Goal: Task Accomplishment & Management: Use online tool/utility

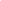
scroll to position [1, 0]
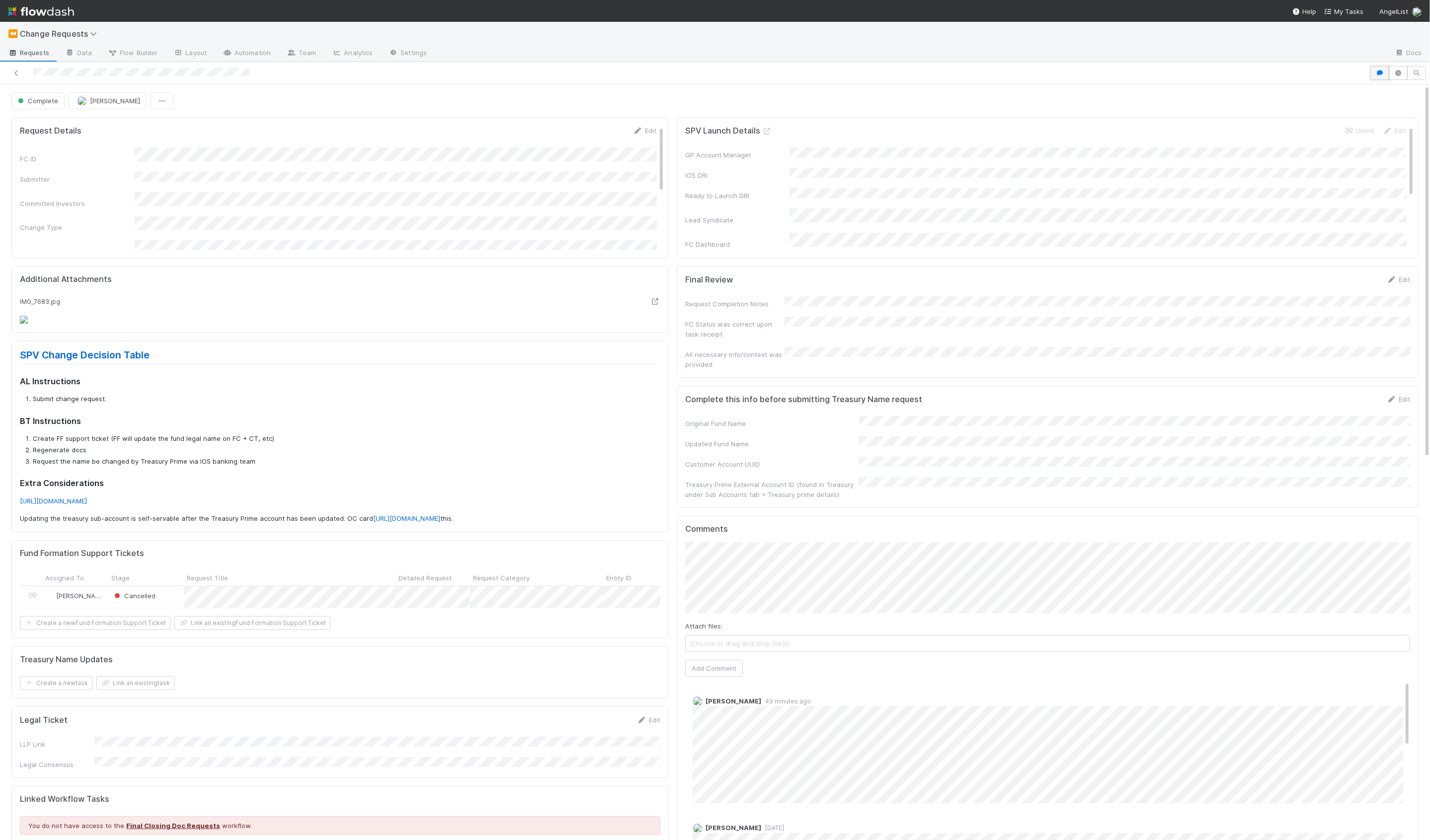
click at [1383, 75] on icon "button" at bounding box center [1380, 73] width 10 height 6
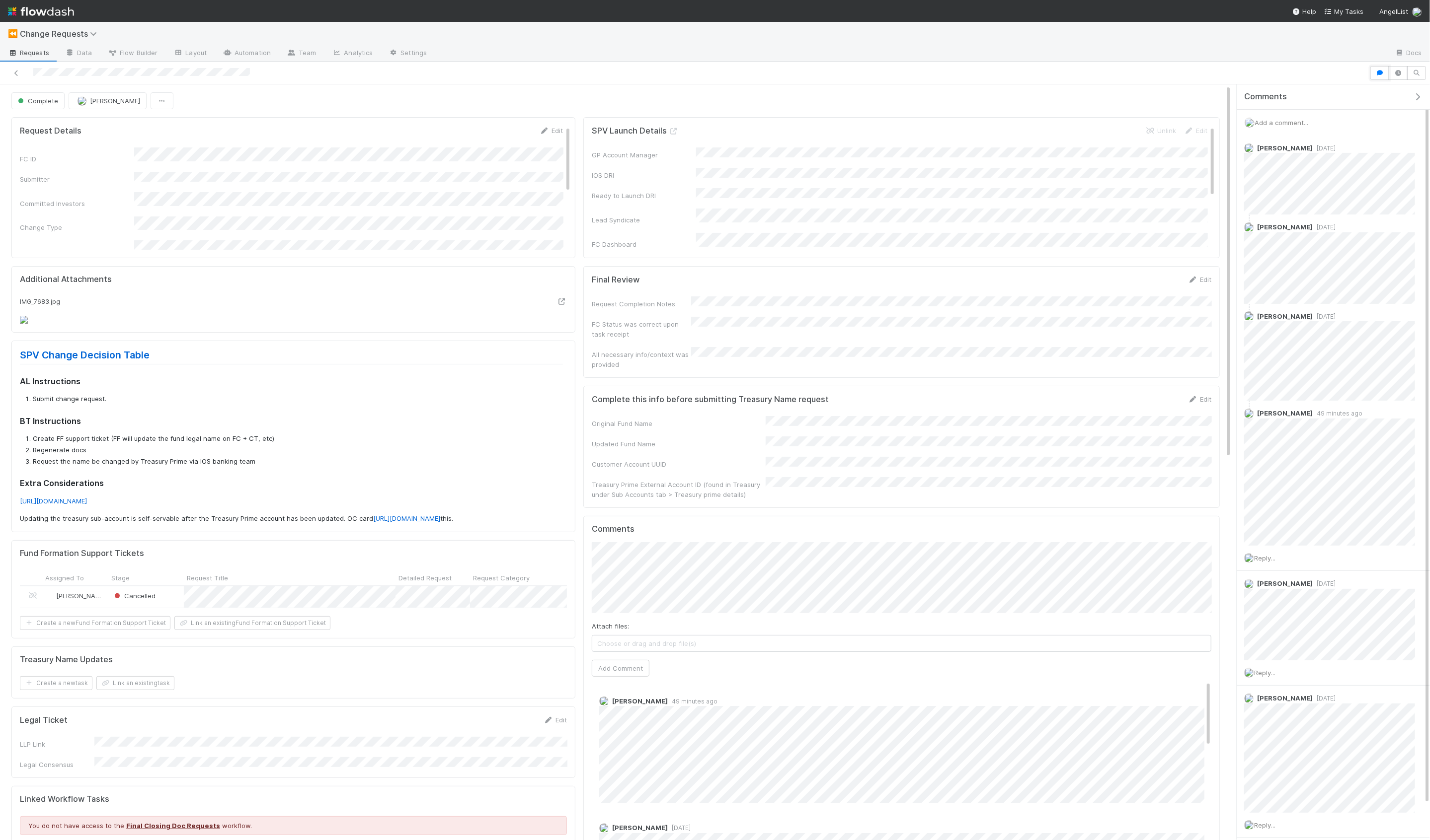
scroll to position [44, 0]
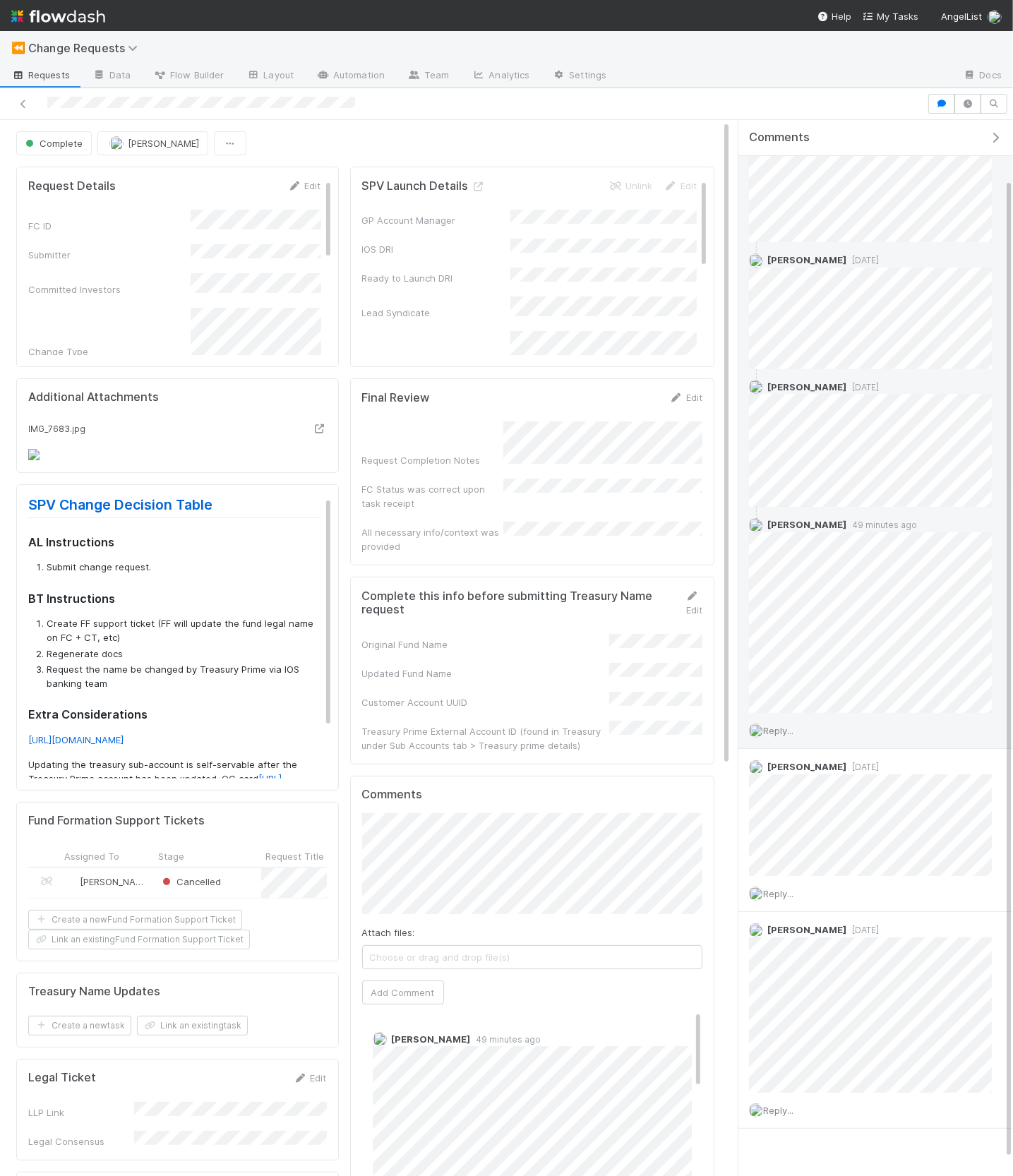
click at [772, 726] on span "Reply..." at bounding box center [779, 730] width 30 height 11
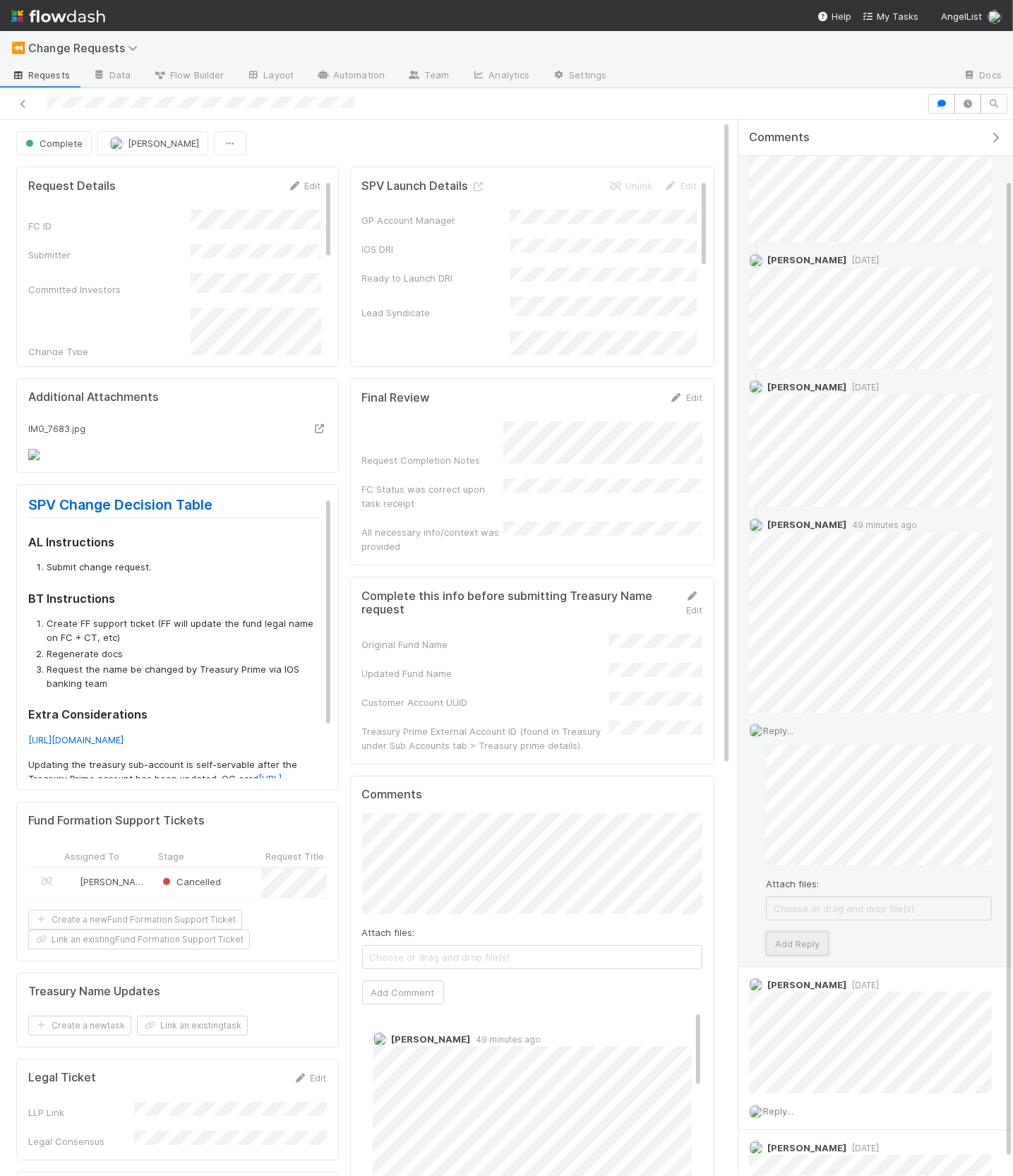
click at [804, 943] on button "Add Reply" at bounding box center [798, 943] width 63 height 24
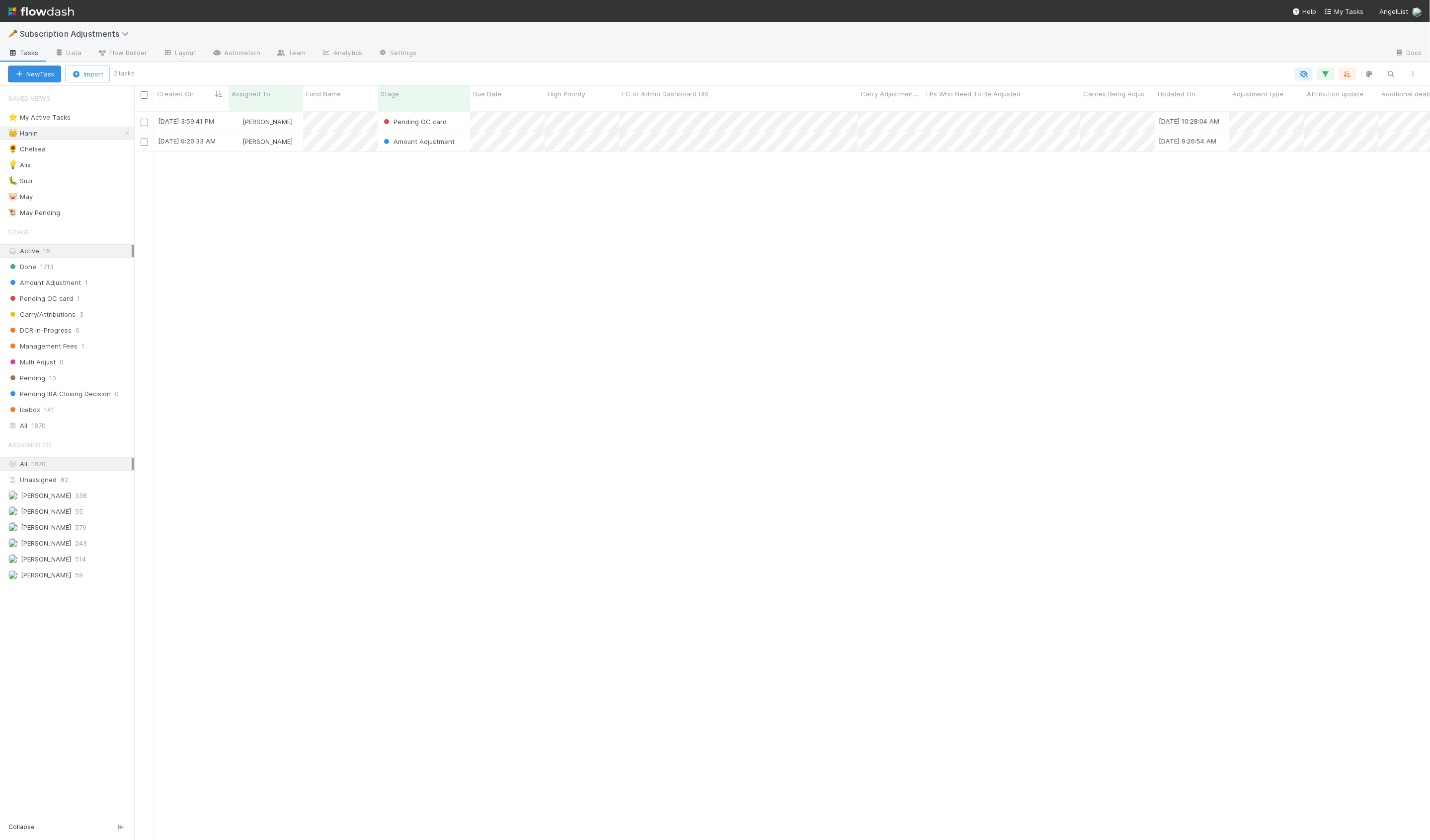
scroll to position [737, 1296]
click at [125, 131] on icon at bounding box center [127, 134] width 10 height 7
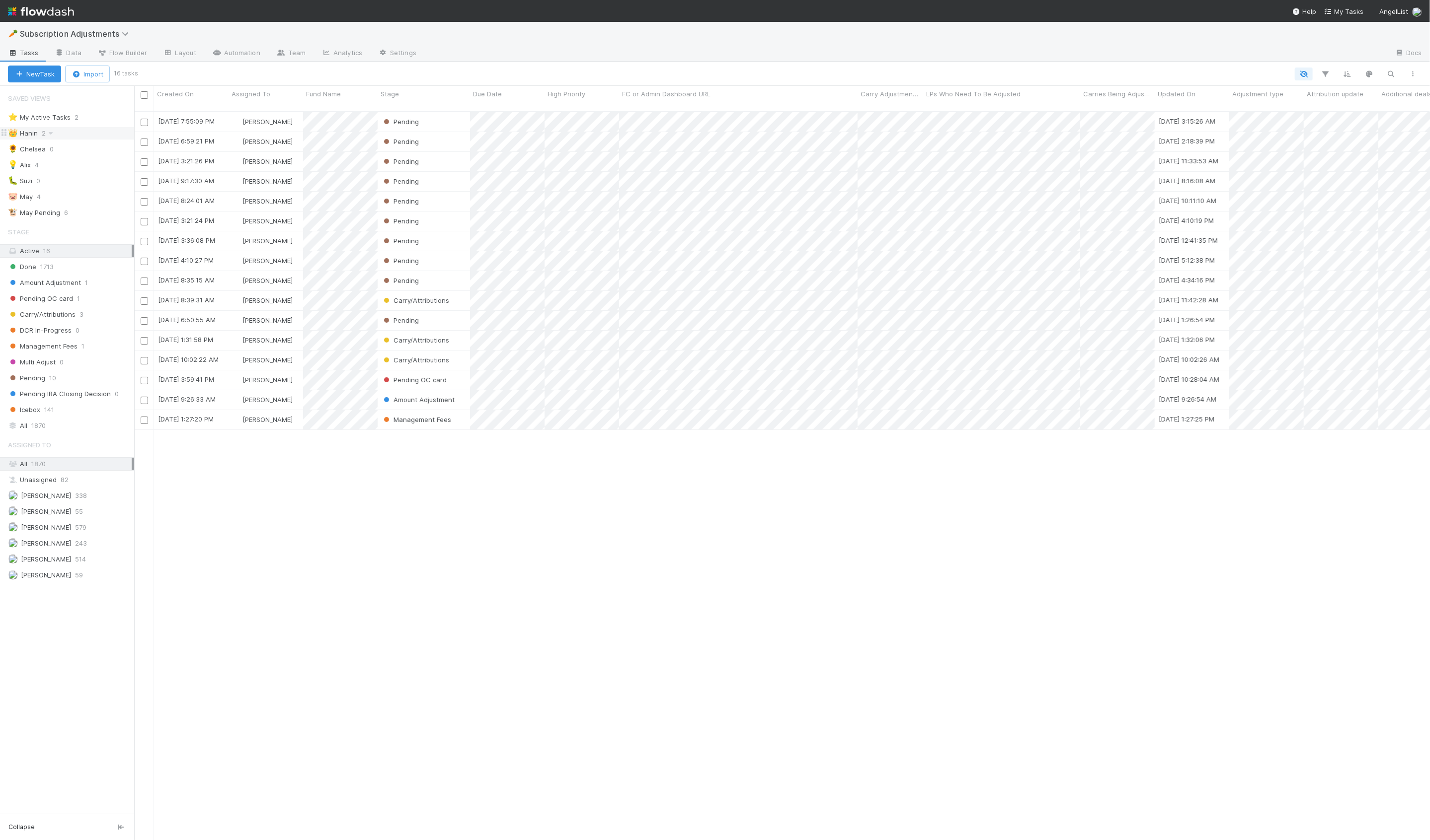
scroll to position [737, 1296]
click at [97, 134] on div "👑 Hanin 2" at bounding box center [71, 133] width 126 height 12
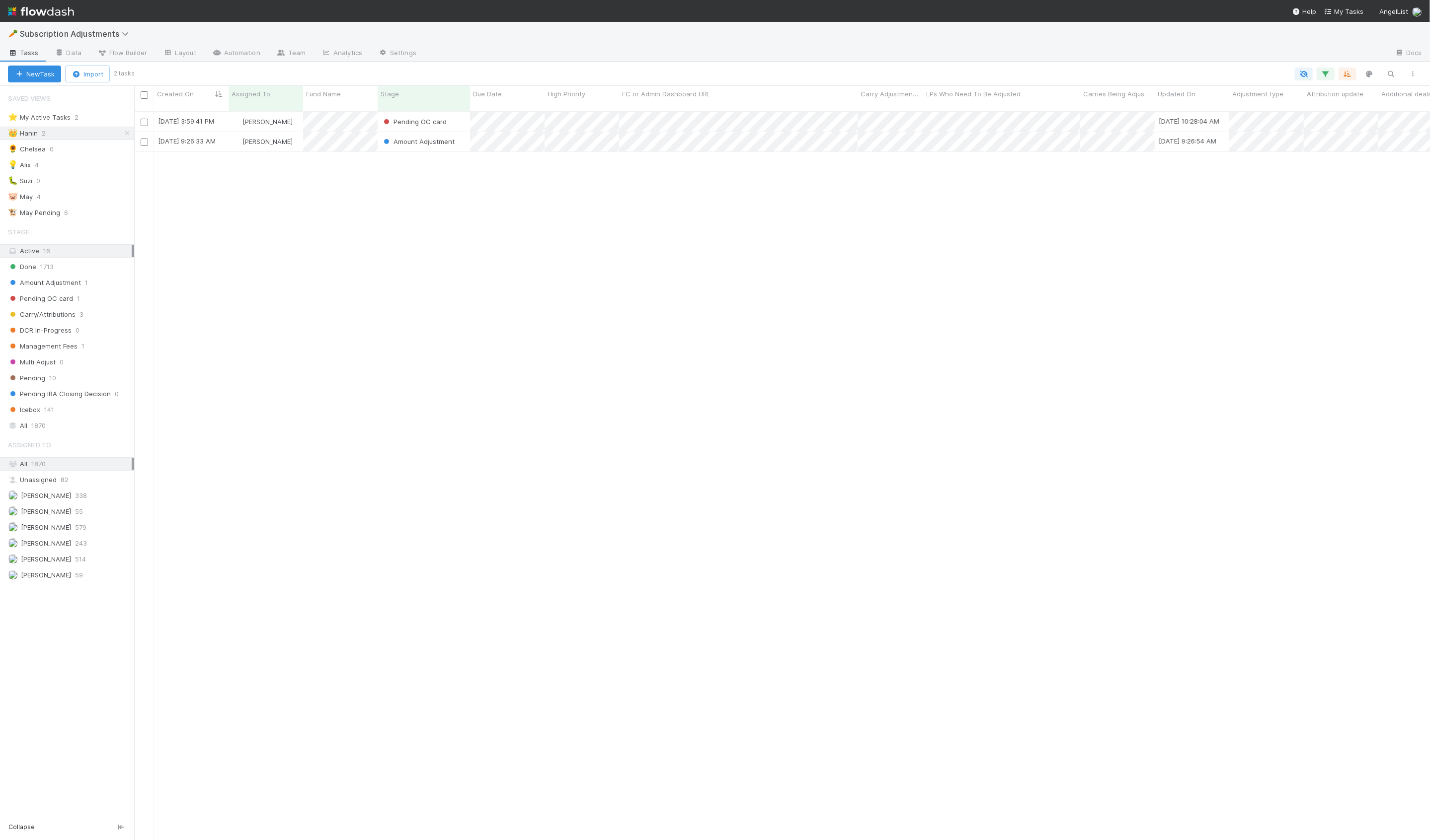
scroll to position [737, 1296]
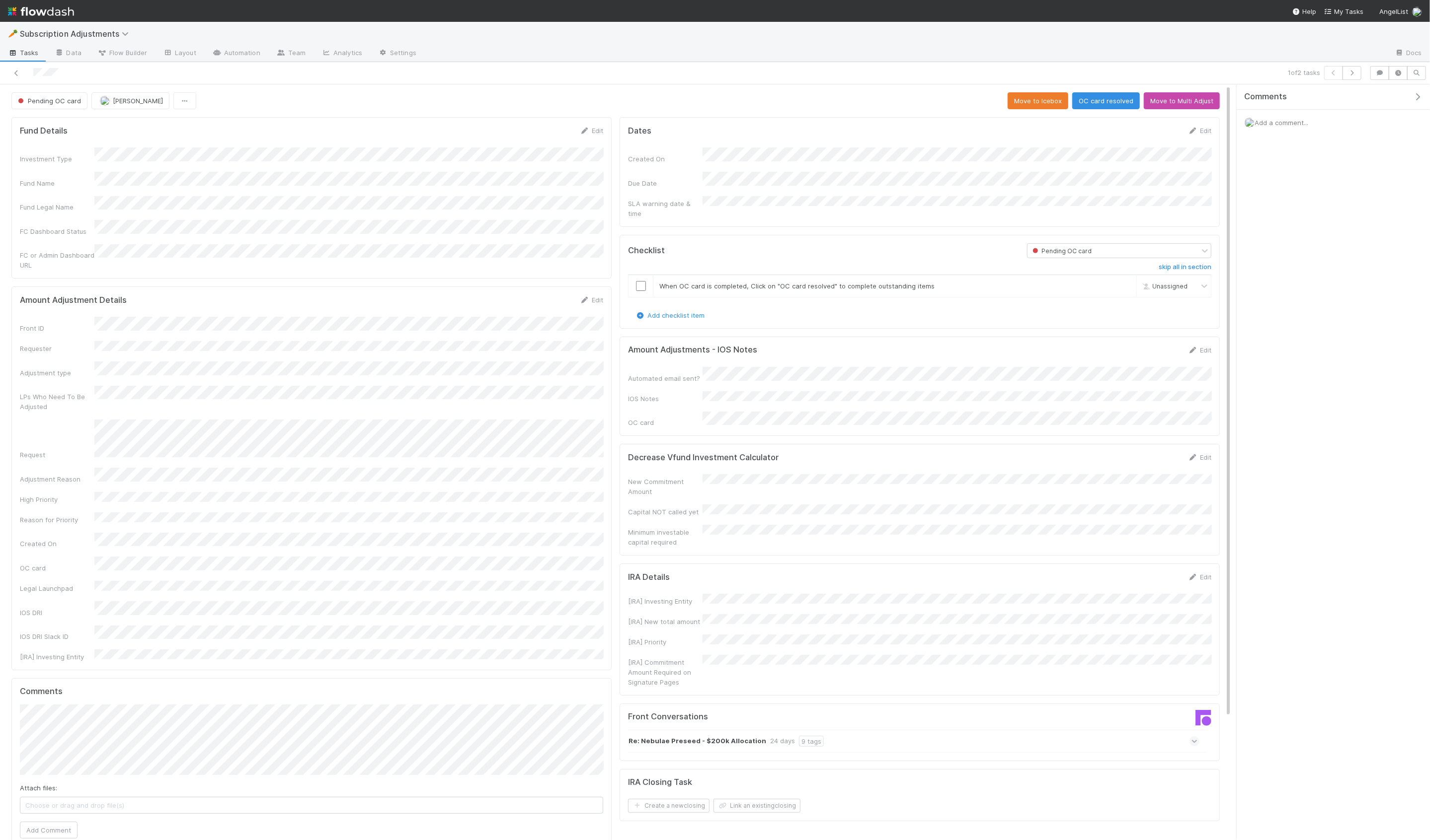
click at [229, 361] on div "Front ID Requester Adjustment type LPs Who Need To Be Adjusted Request Adjustme…" at bounding box center [311, 489] width 583 height 345
click at [17, 72] on icon at bounding box center [17, 73] width 10 height 7
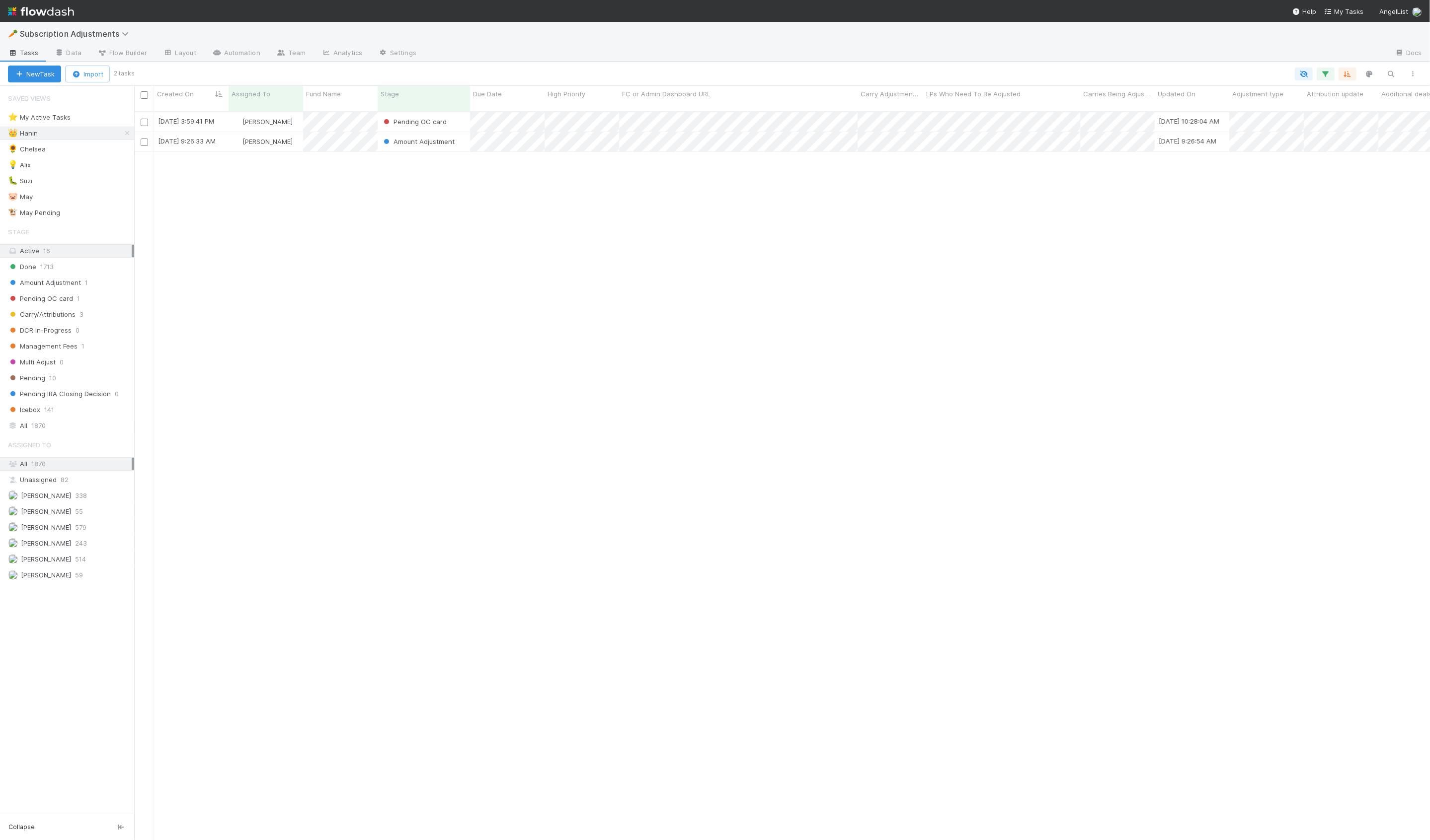
scroll to position [737, 1296]
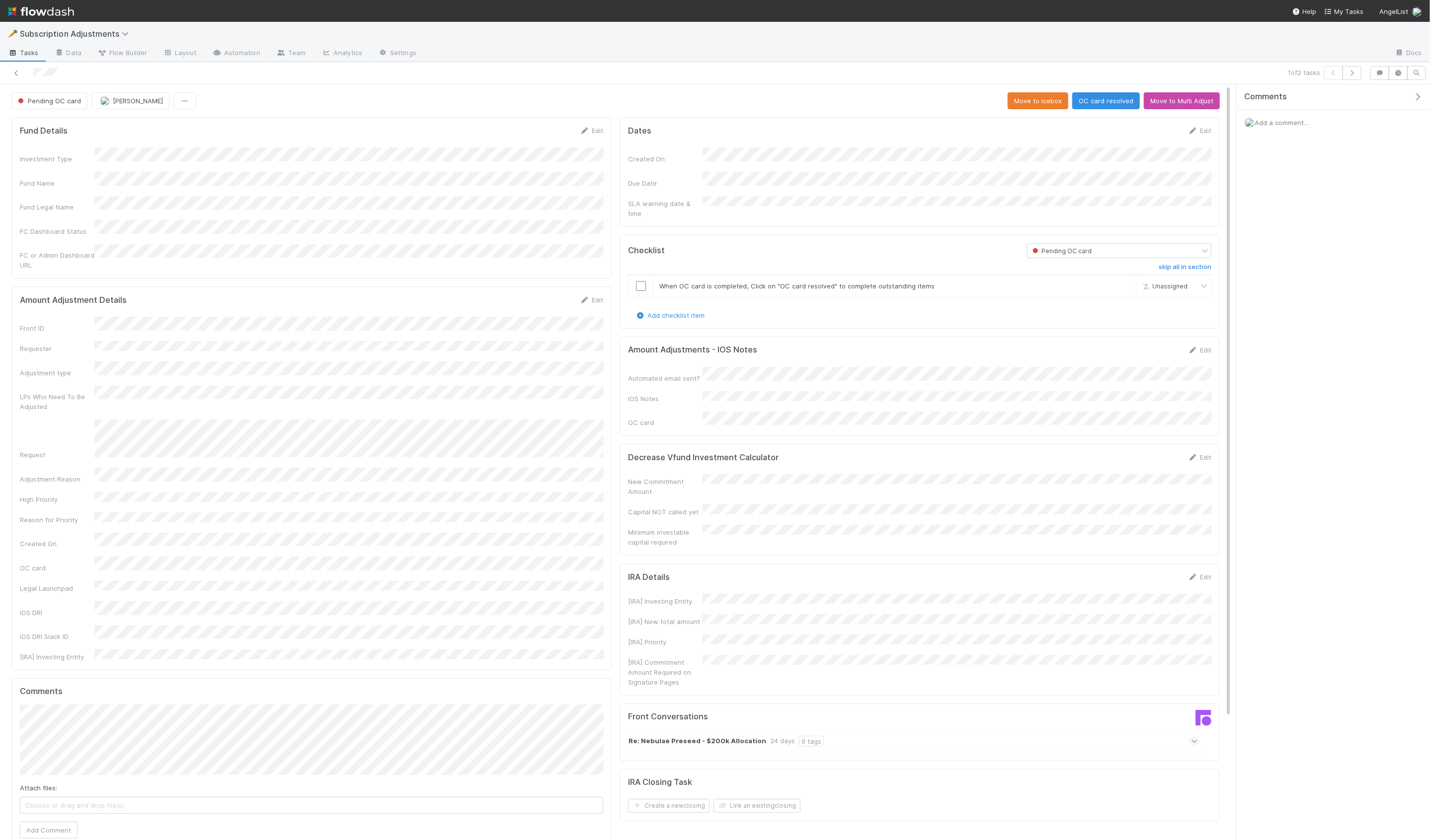
click at [233, 266] on div "Fund Details Edit Investment Type Fund Name Fund Legal Name FC Dashboard Status…" at bounding box center [311, 664] width 608 height 1101
click at [17, 73] on icon at bounding box center [17, 73] width 10 height 7
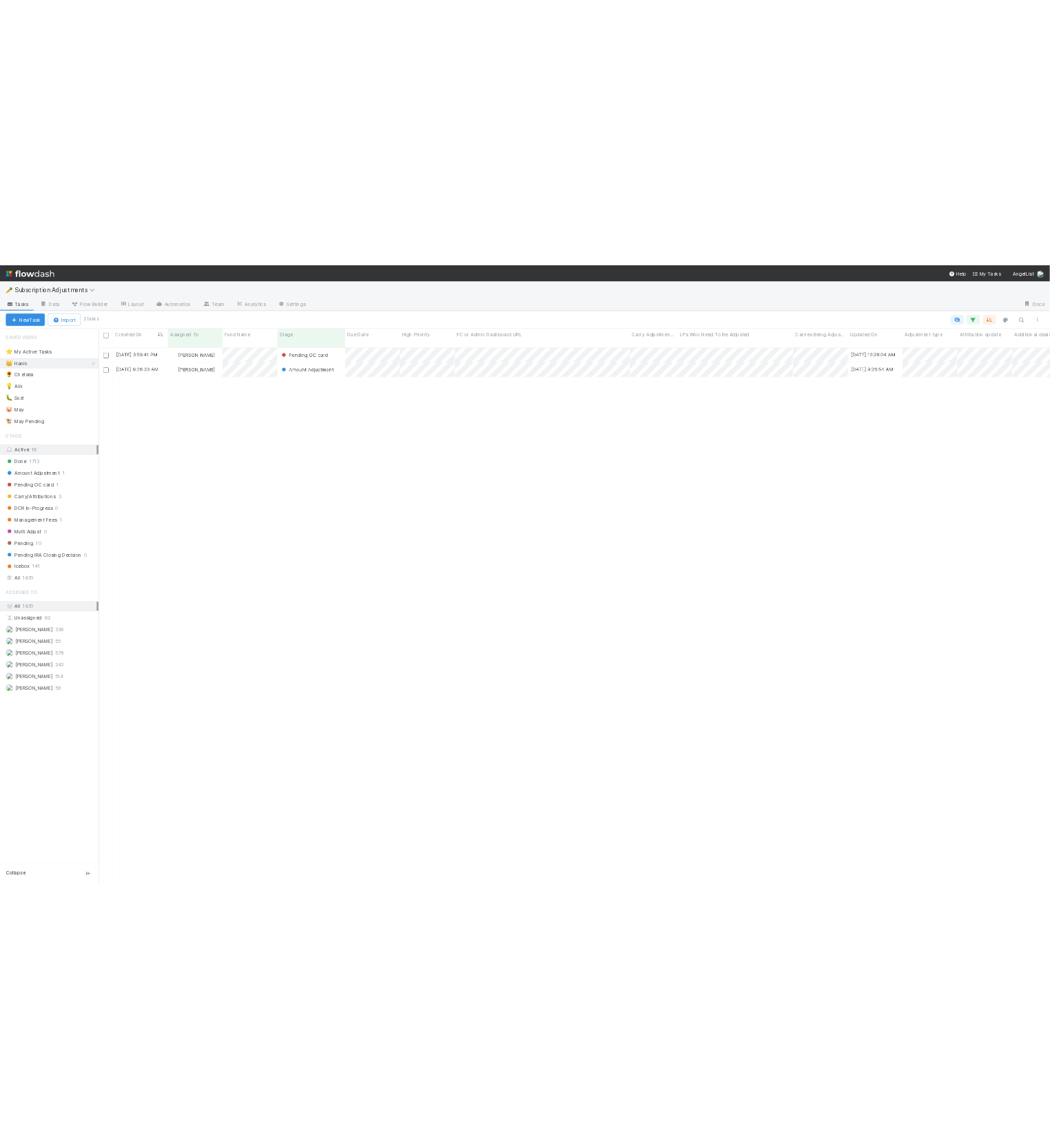
scroll to position [1022, 1797]
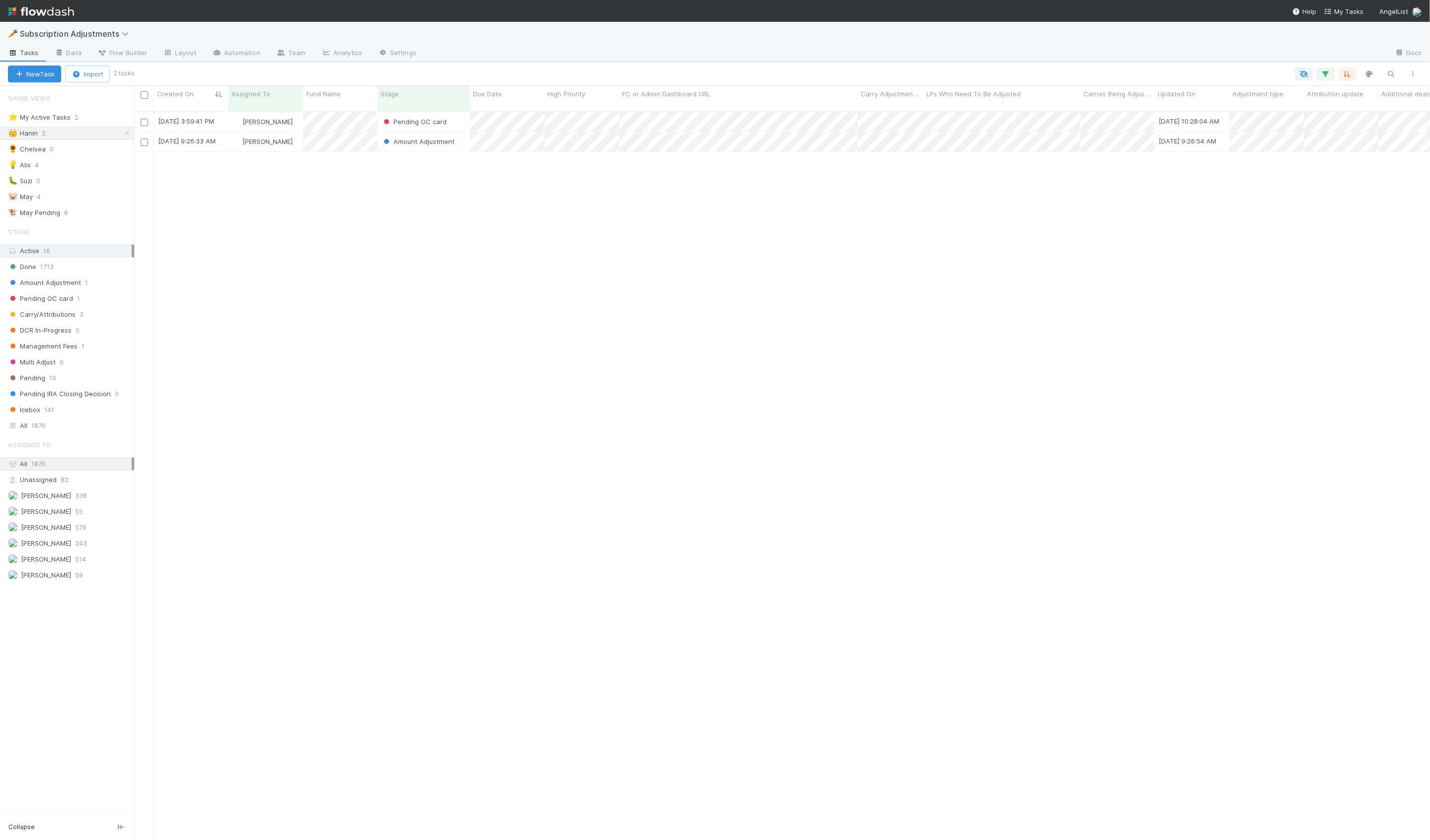
click at [354, 151] on div "8/13/25, 3:59:41 PM Hanin Almoallim Pending OC card 8/14/25, 10:28:04 AM 1 0 0 …" at bounding box center [782, 480] width 1296 height 736
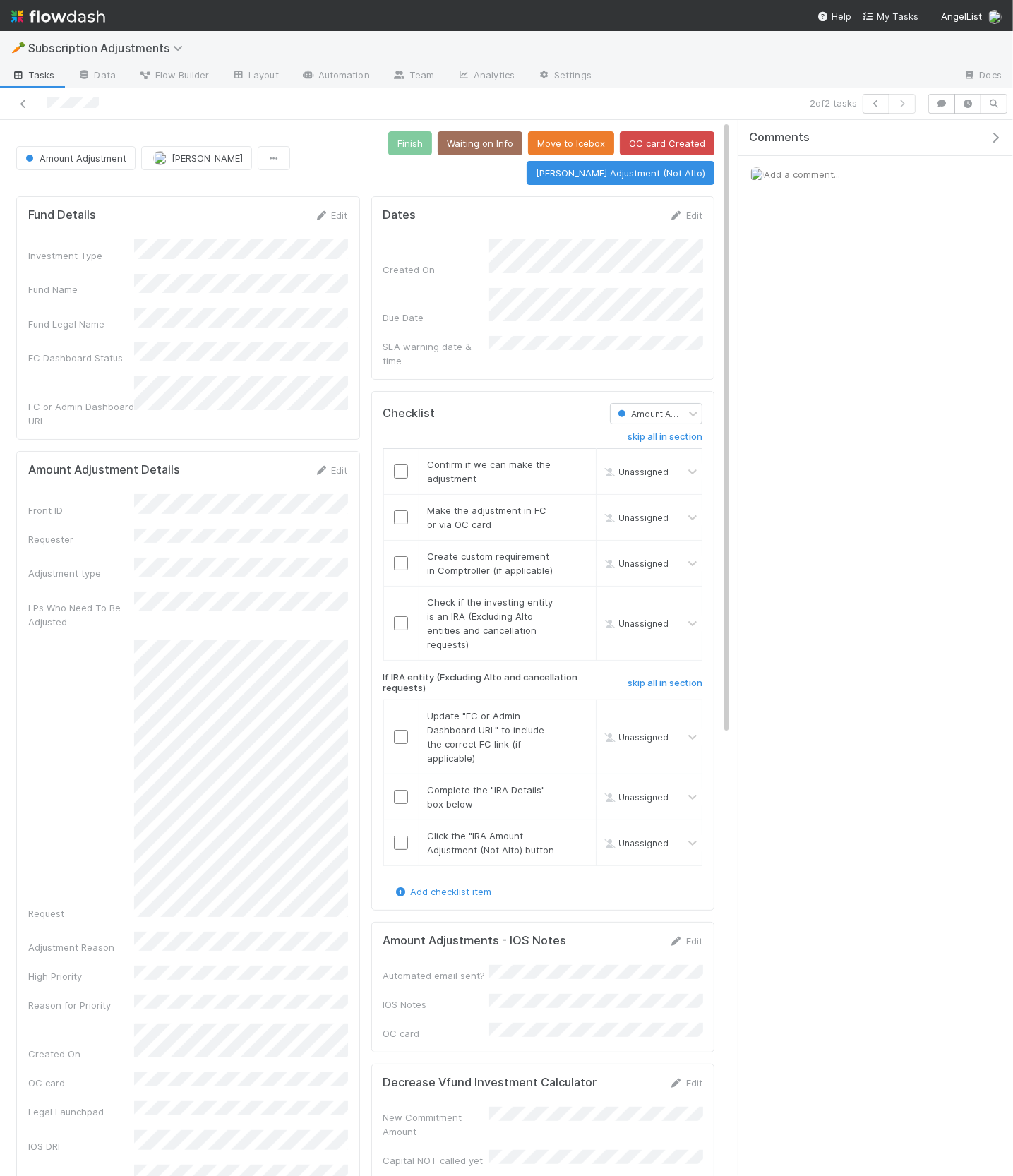
click at [995, 141] on icon "button" at bounding box center [996, 137] width 14 height 11
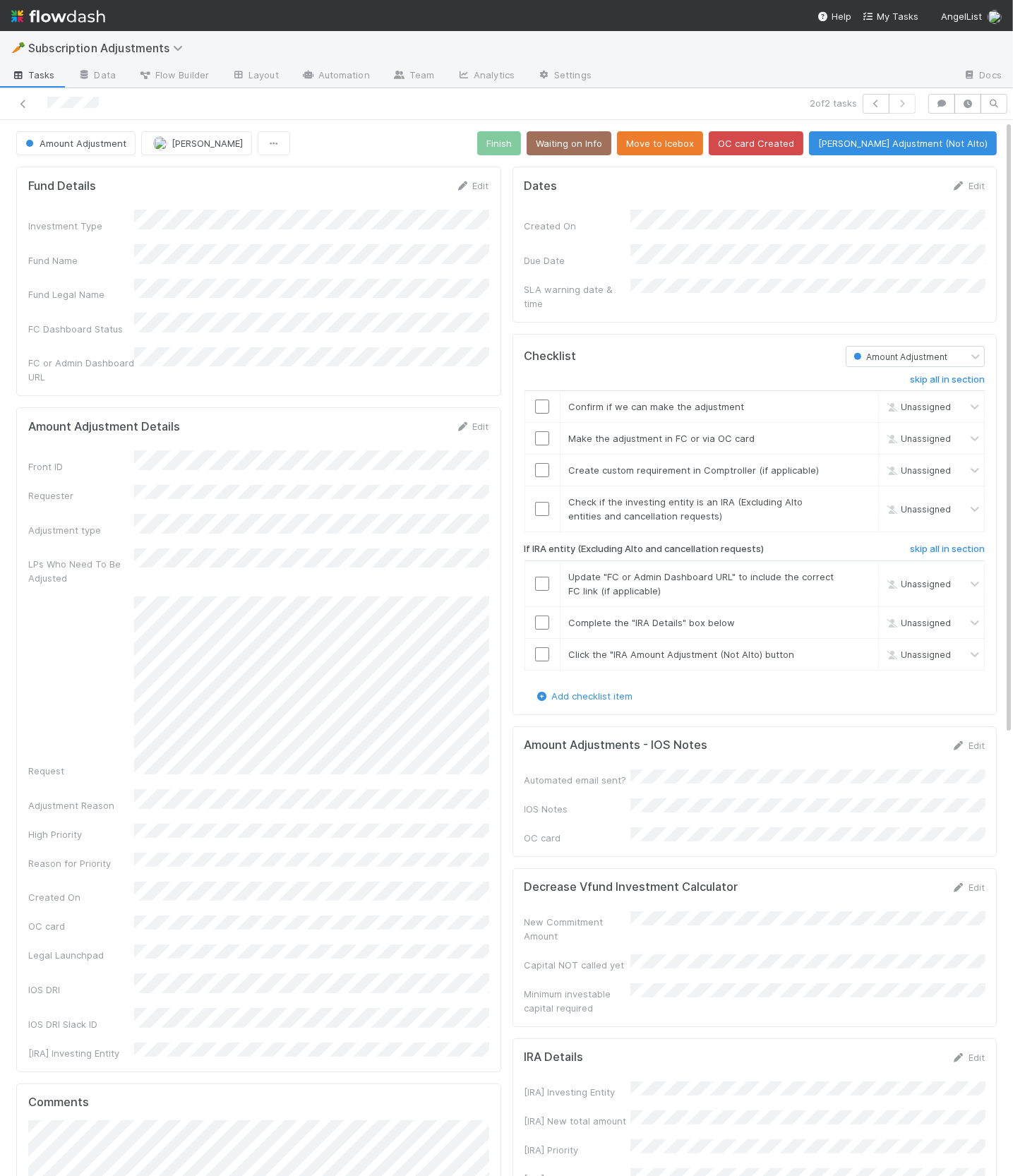
click at [412, 158] on div "Amount Adjustment Hanin Almoallim Finish Waiting on Info Move to Icebox OC card…" at bounding box center [506, 988] width 1013 height 1715
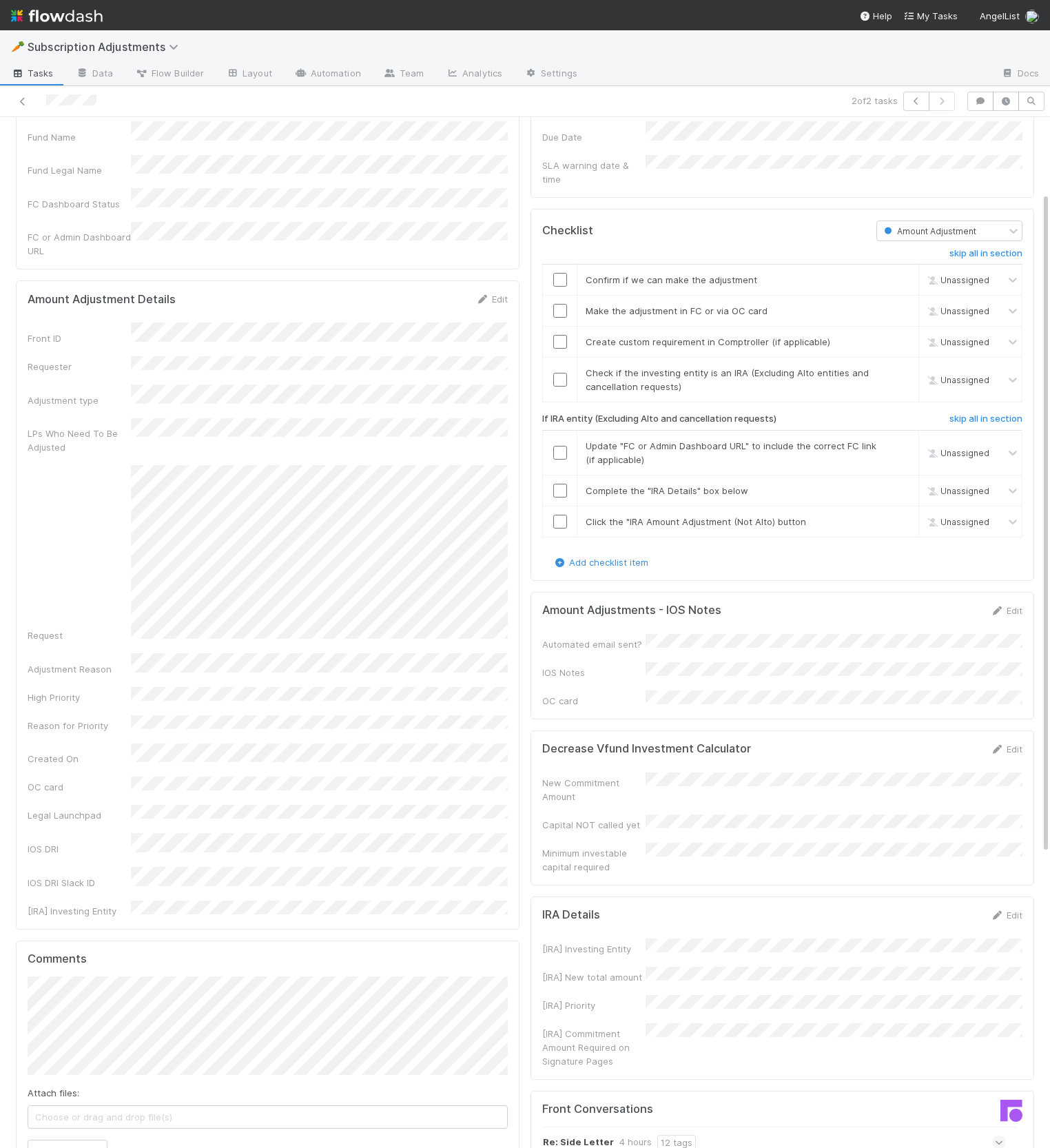
scroll to position [119, 0]
click at [912, 601] on div "Amount Adjustments - IOS Notes Edit" at bounding box center [782, 608] width 480 height 14
click at [862, 601] on div "Amount Adjustments - IOS Notes Edit" at bounding box center [782, 608] width 480 height 14
click at [1002, 604] on icon at bounding box center [997, 609] width 14 height 9
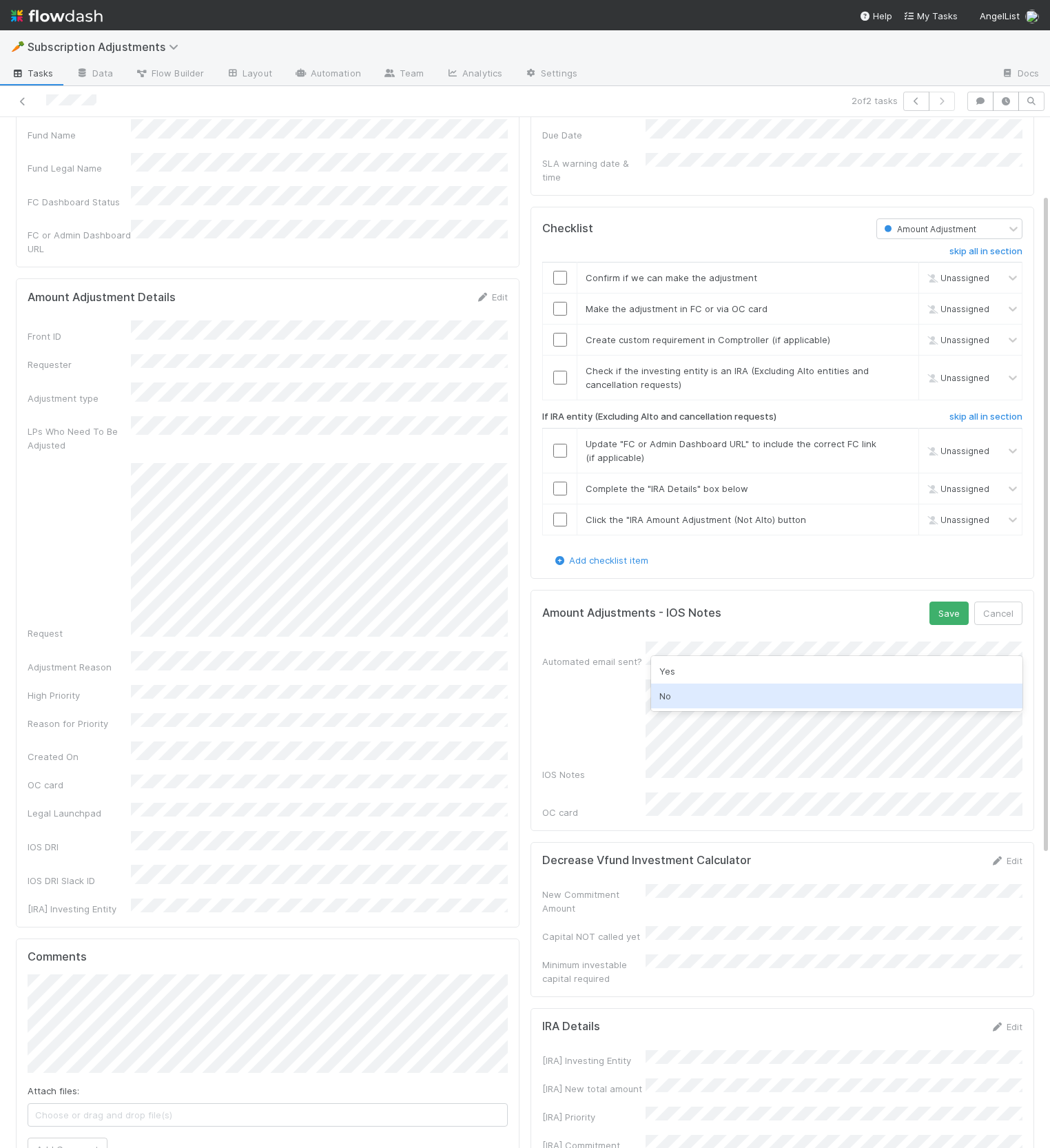
click at [708, 691] on div "No" at bounding box center [837, 696] width 371 height 25
click at [936, 605] on button "Save" at bounding box center [948, 613] width 39 height 23
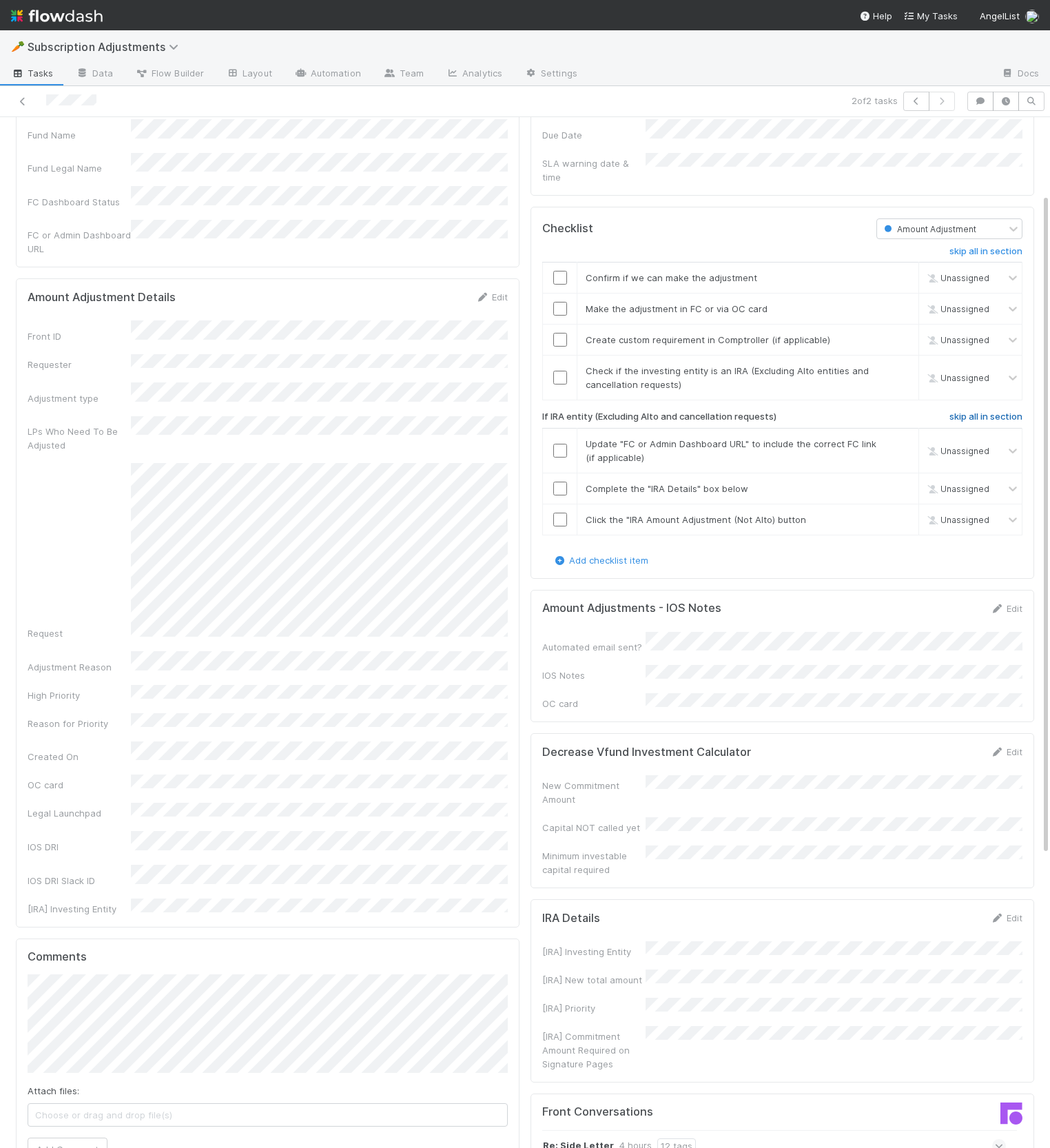
click at [955, 411] on h6 "skip all in section" at bounding box center [985, 417] width 73 height 11
click at [901, 365] on link "skip" at bounding box center [901, 370] width 17 height 11
click at [898, 334] on link "skip" at bounding box center [901, 340] width 17 height 11
click at [900, 365] on link "skip" at bounding box center [901, 370] width 17 height 11
click at [905, 334] on link "skip" at bounding box center [901, 340] width 17 height 11
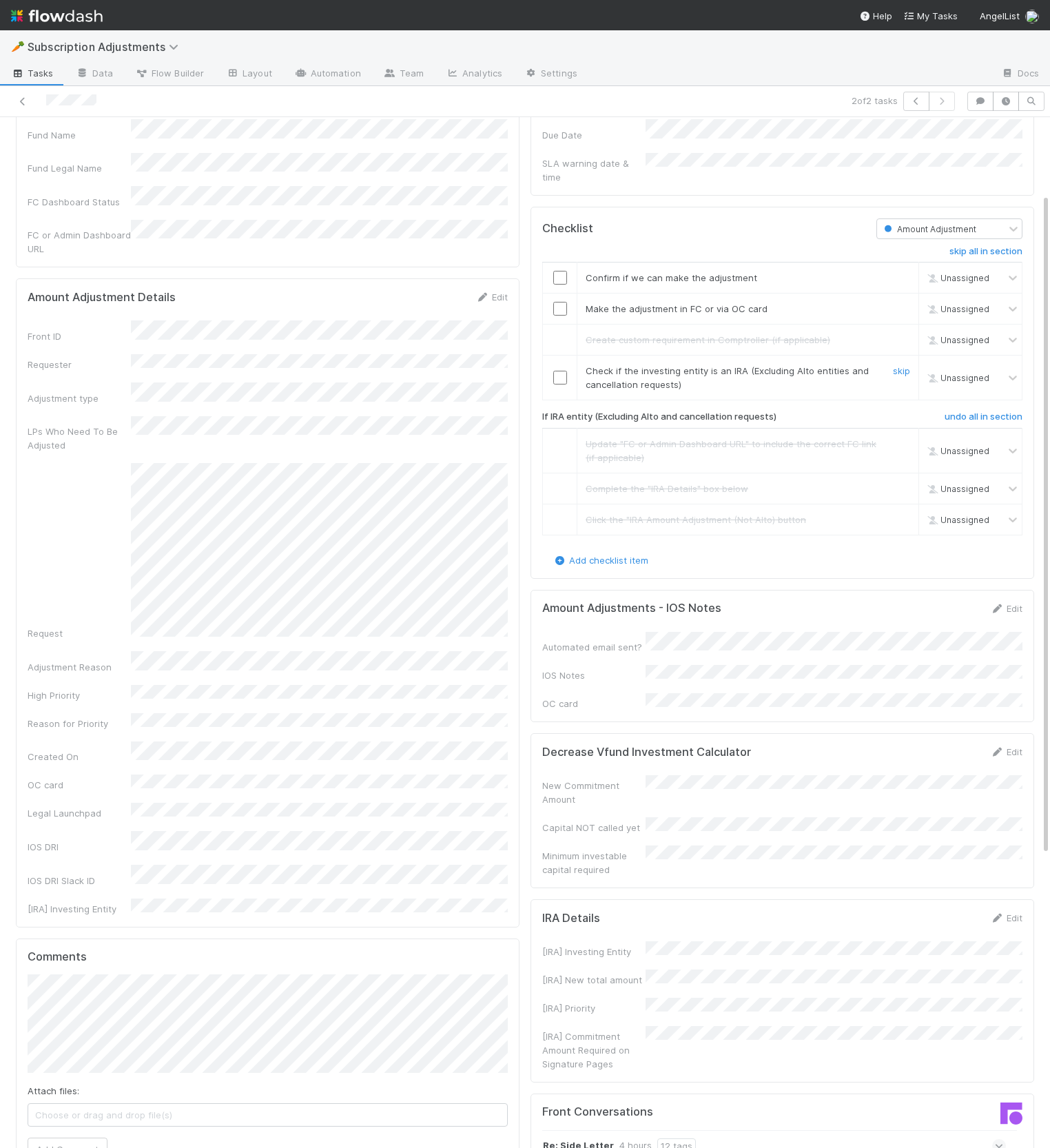
click at [898, 365] on link "skip" at bounding box center [901, 370] width 17 height 11
click at [527, 685] on div "Dates Edit Created On Due Date SLA warning date & time Checklist Amount Adjustm…" at bounding box center [782, 860] width 515 height 1645
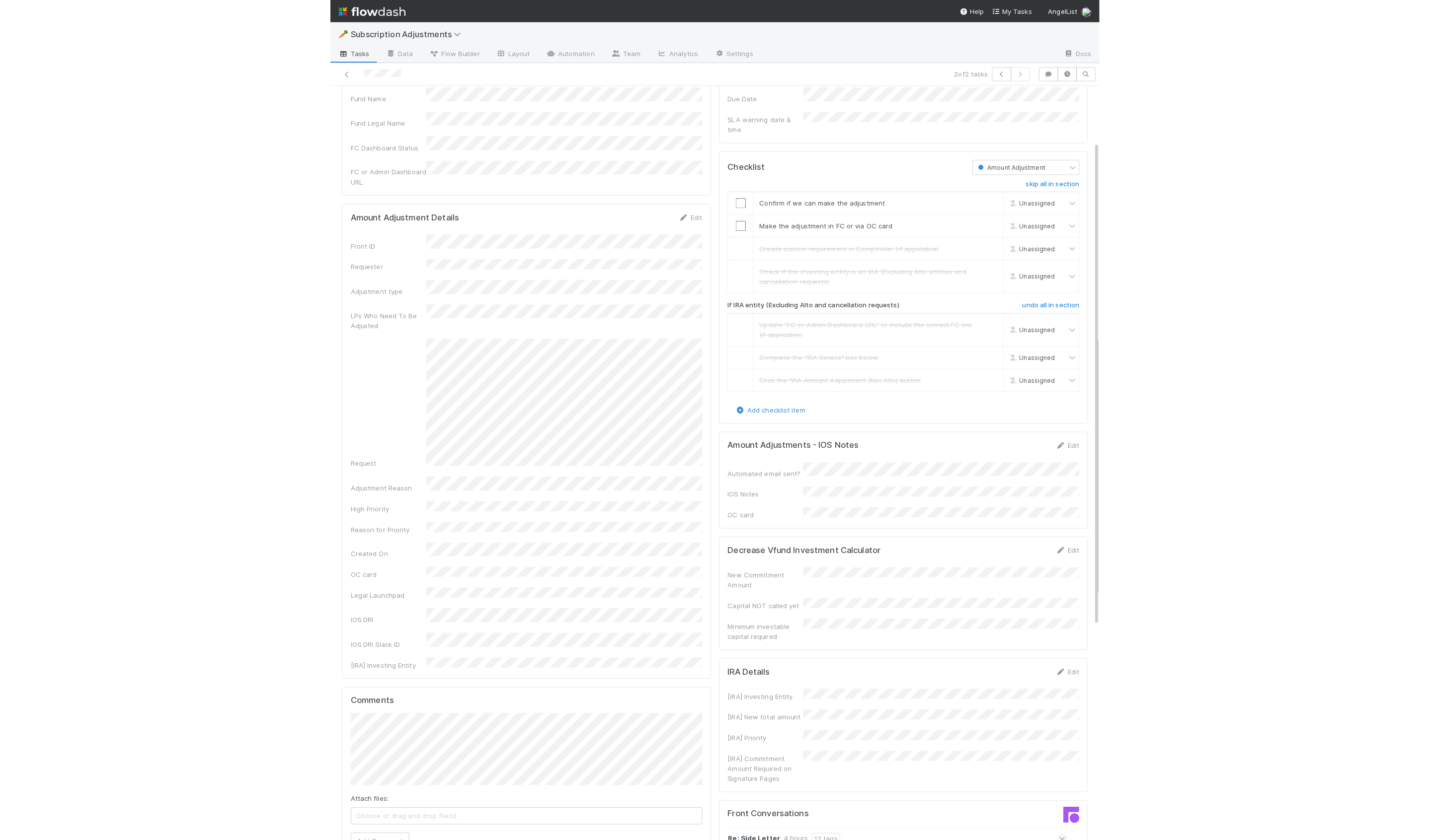
scroll to position [0, 0]
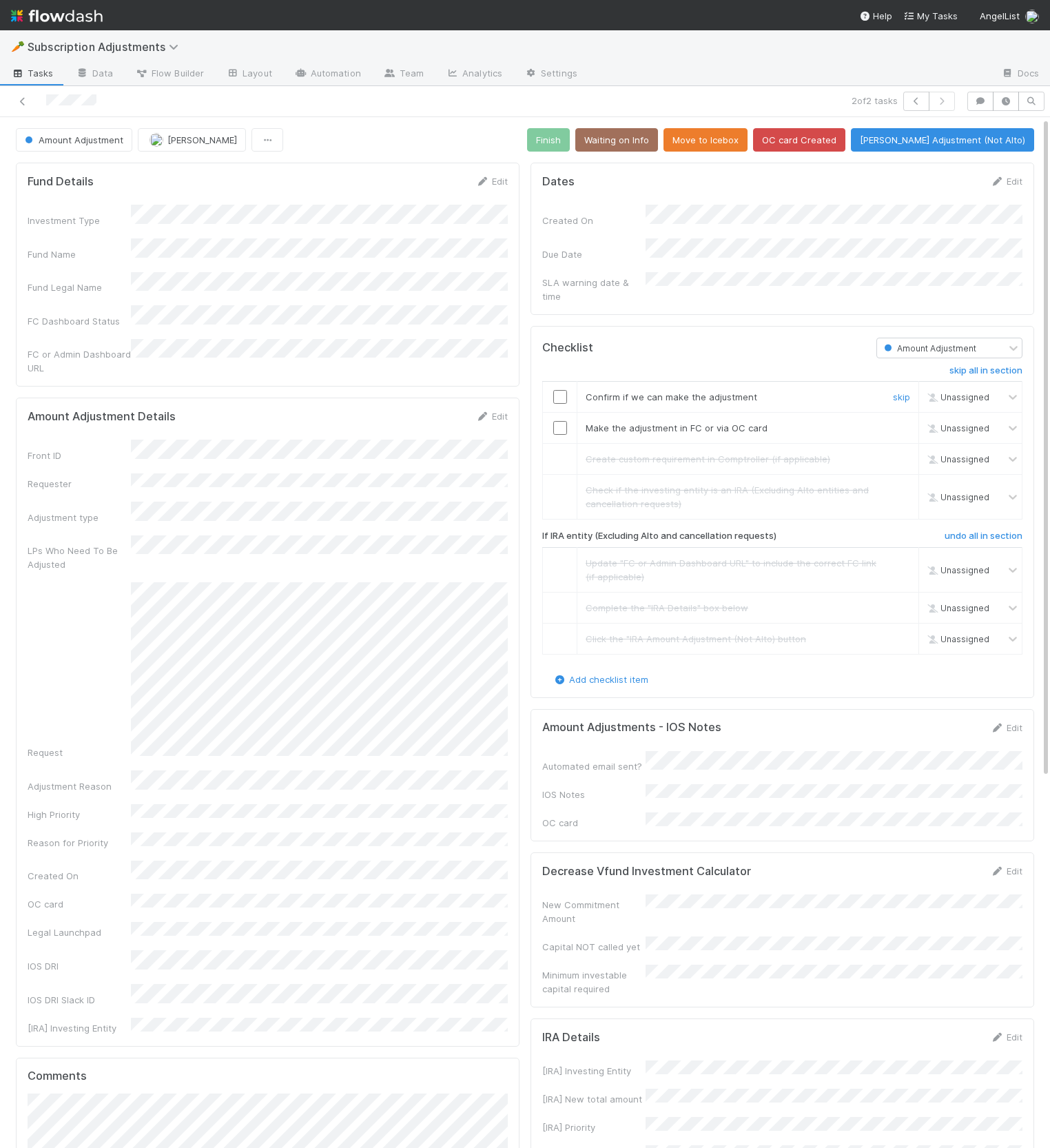
click at [551, 390] on div at bounding box center [560, 397] width 34 height 14
click at [557, 390] on input "checkbox" at bounding box center [560, 397] width 14 height 14
click at [555, 421] on input "checkbox" at bounding box center [560, 428] width 14 height 14
click at [570, 139] on button "Finish" at bounding box center [548, 139] width 42 height 23
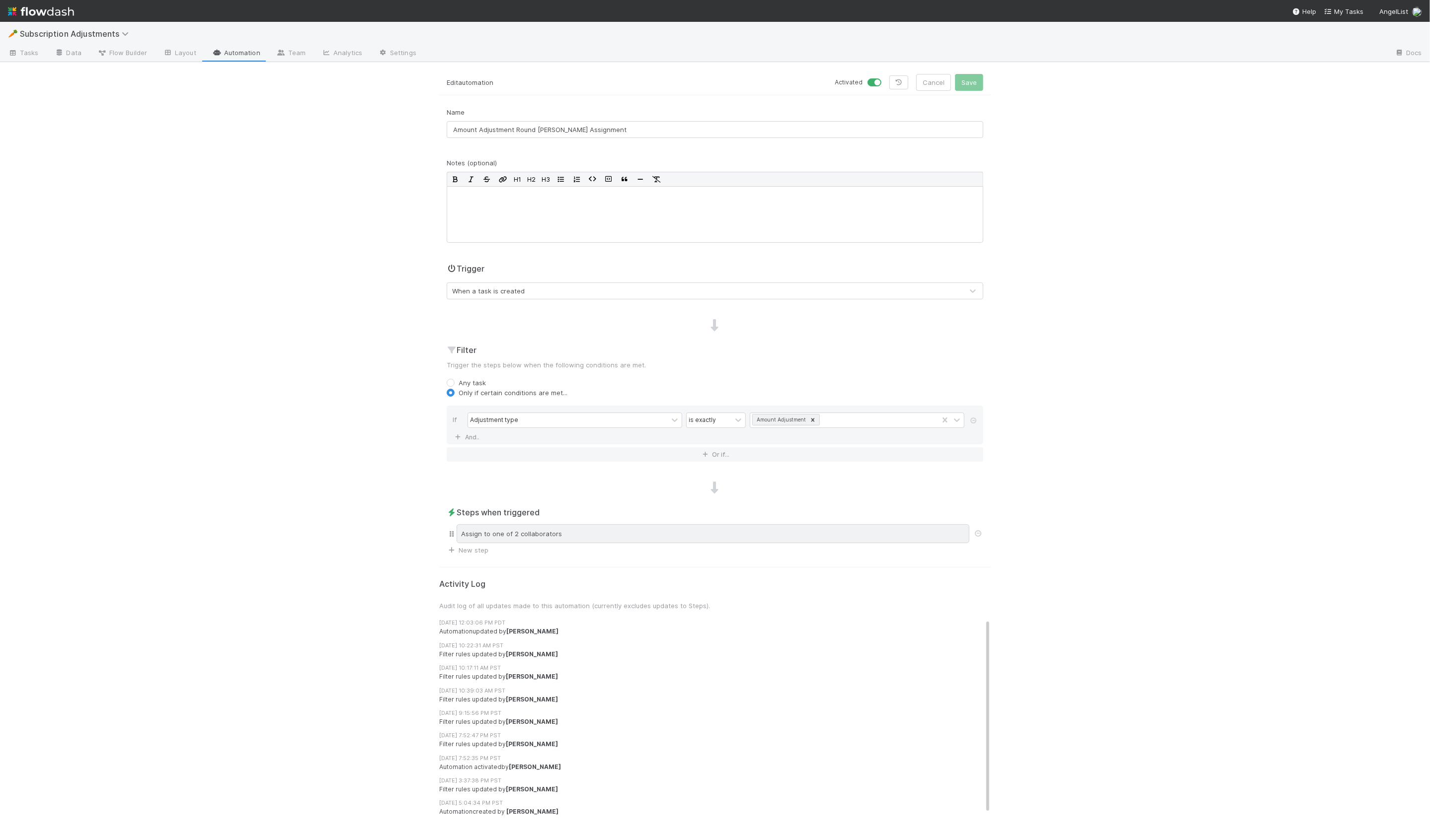
click at [527, 538] on div "Assign to one of 2 collaborators" at bounding box center [713, 534] width 513 height 19
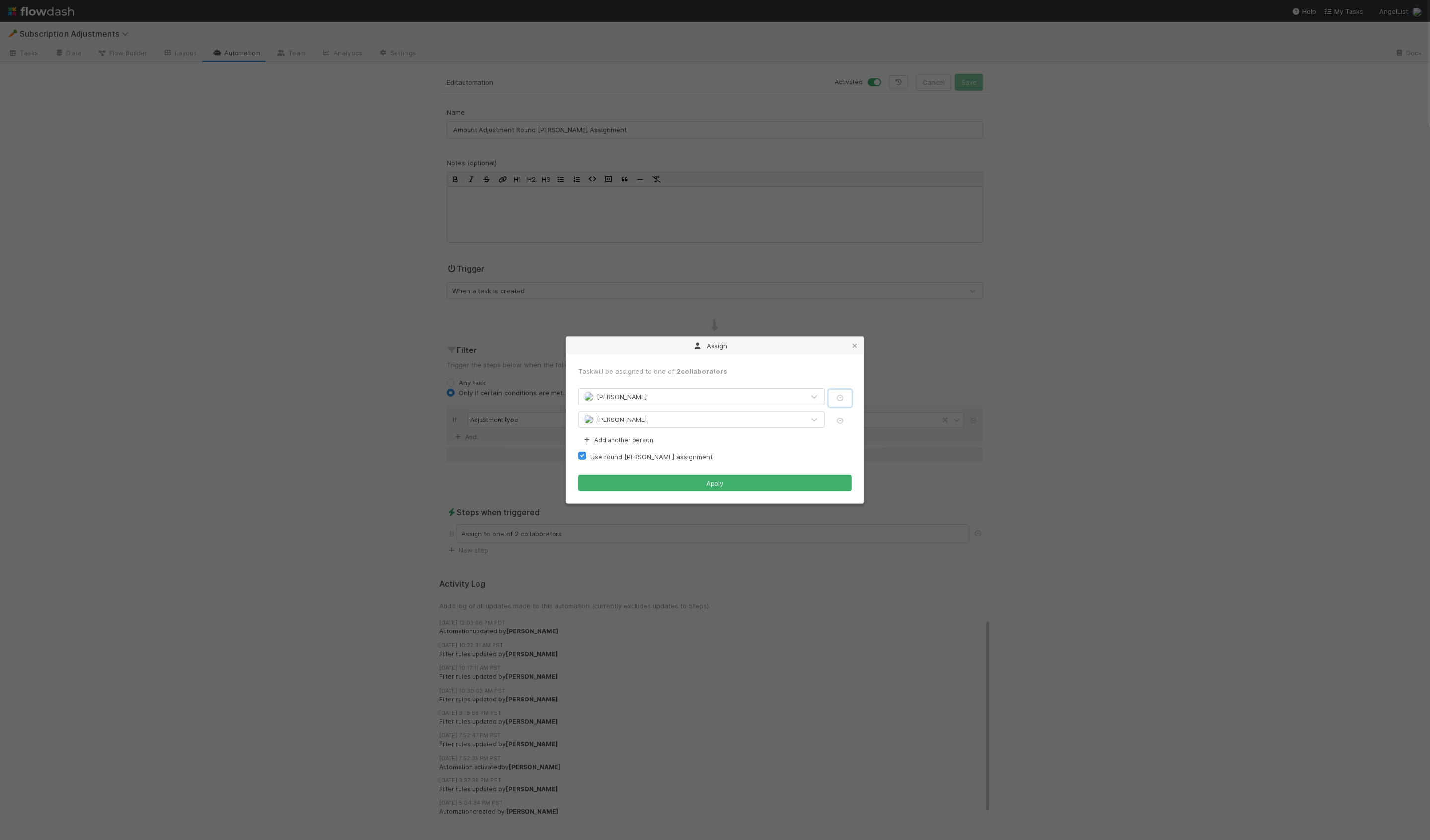
click at [843, 398] on icon "button" at bounding box center [840, 398] width 10 height 7
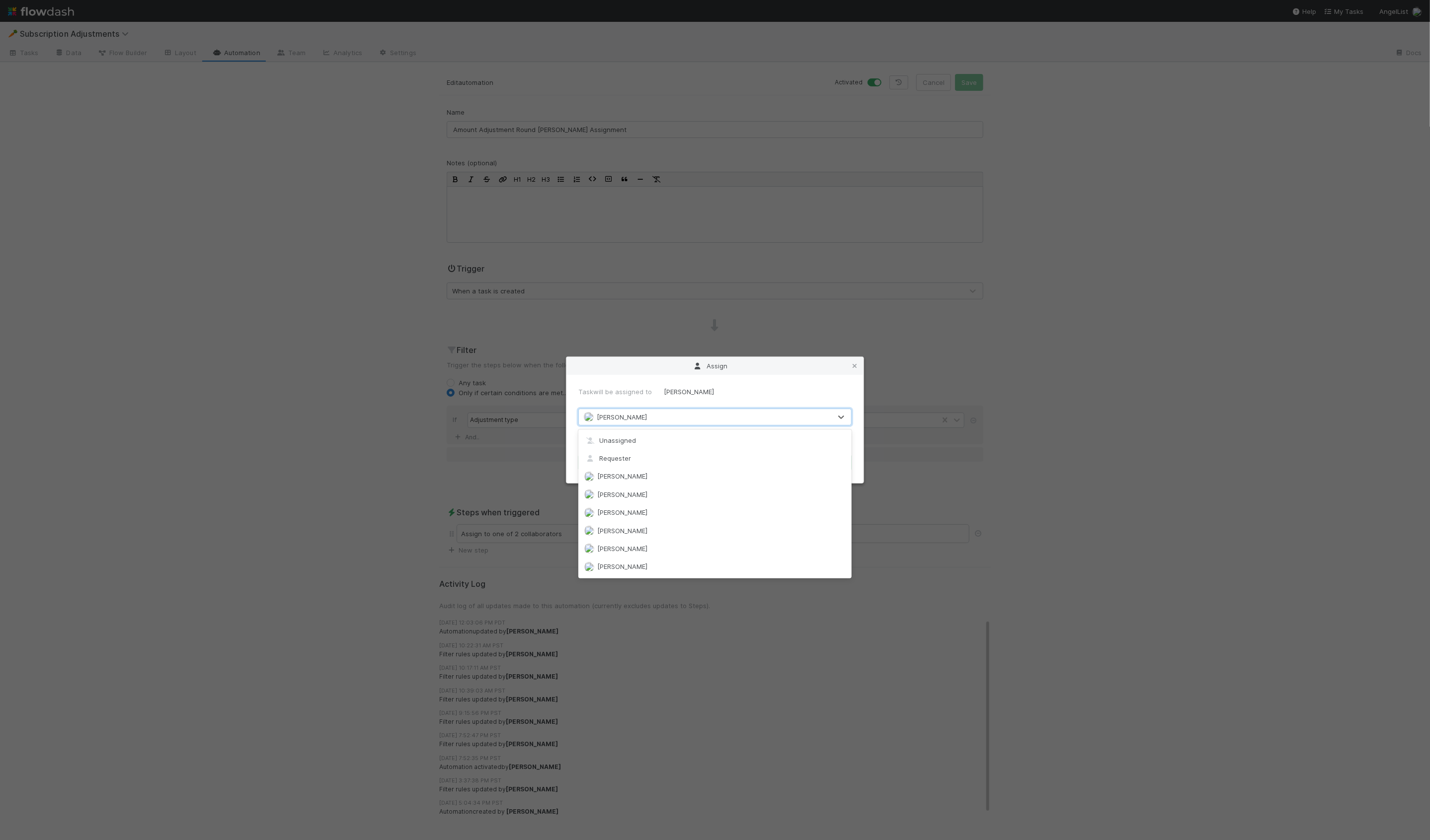
click at [754, 416] on div "[PERSON_NAME]" at bounding box center [705, 417] width 253 height 16
type input "alix"
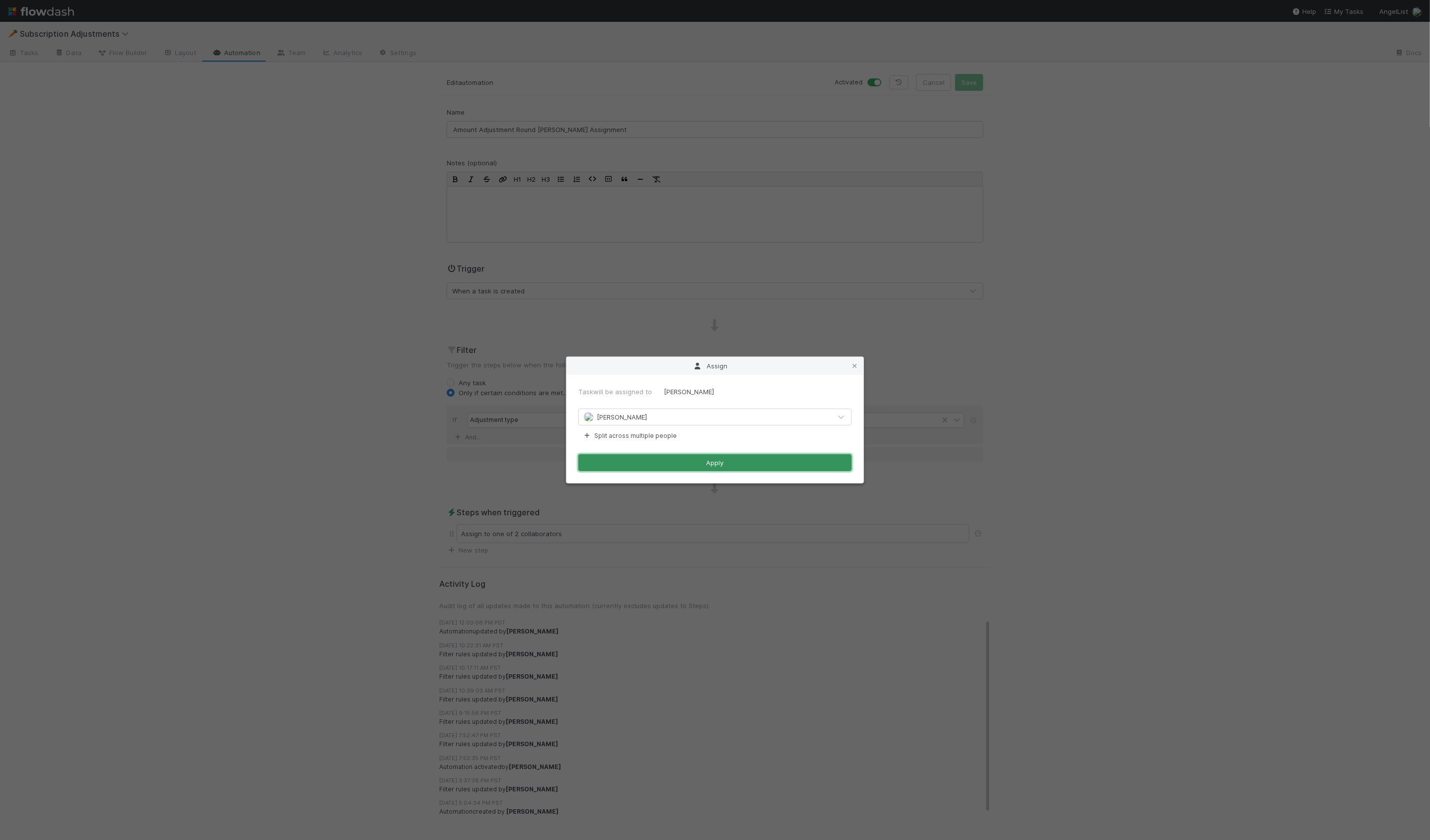
click at [769, 463] on button "Apply" at bounding box center [715, 463] width 273 height 17
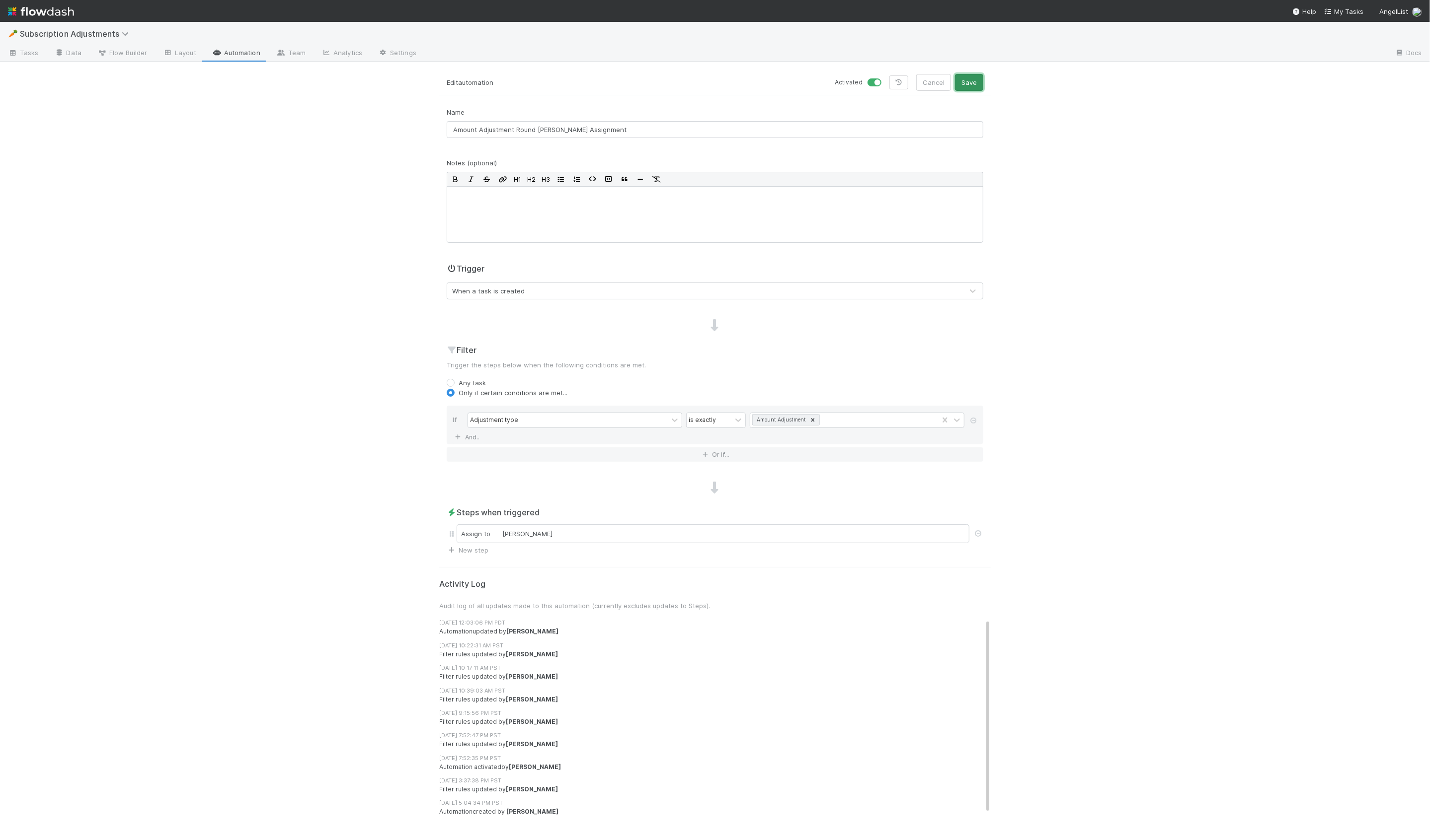
click at [976, 87] on button "Save" at bounding box center [969, 82] width 28 height 17
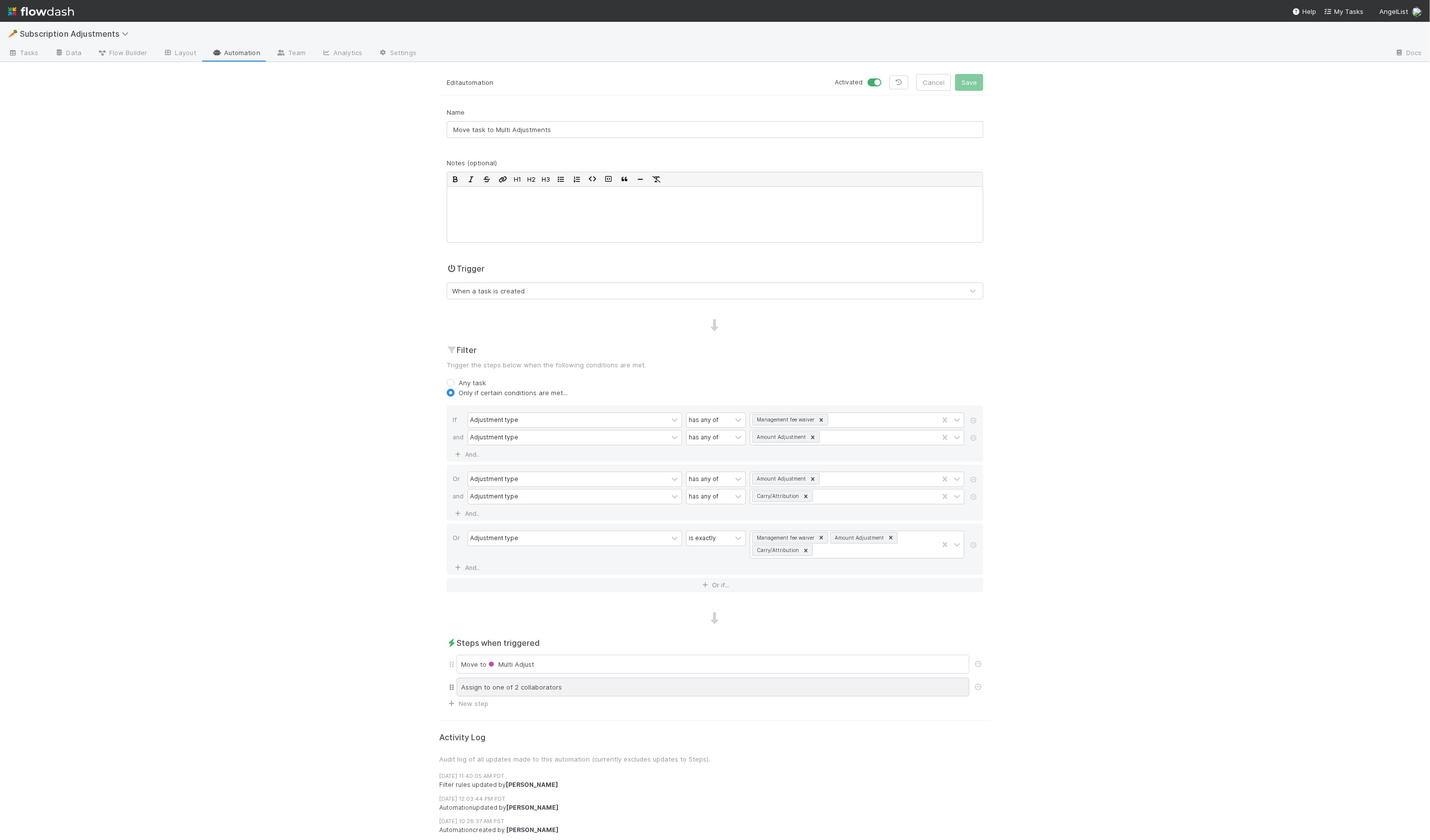
click at [578, 688] on div "Assign to one of 2 collaborators" at bounding box center [713, 687] width 513 height 19
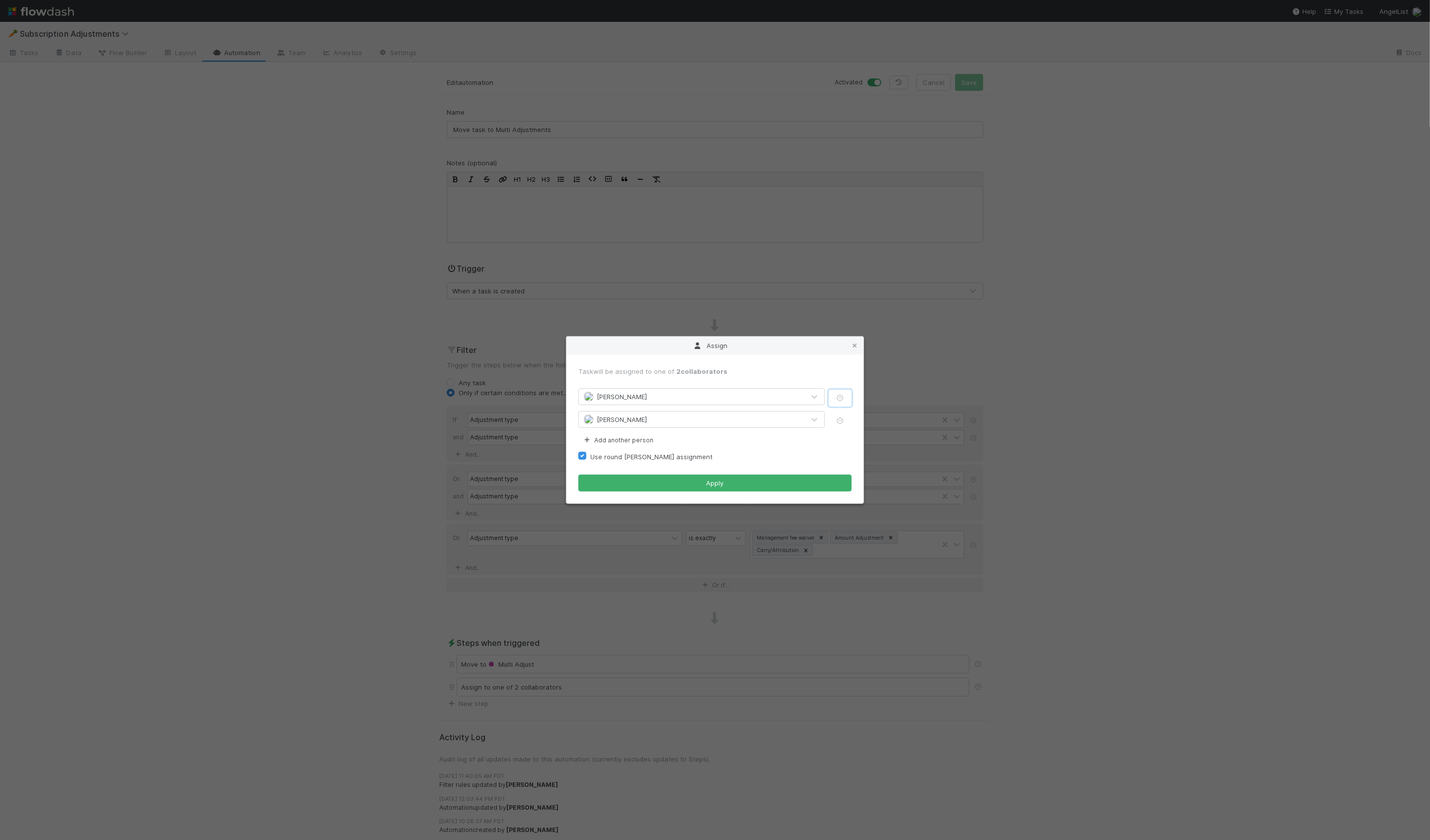
click at [838, 395] on icon "button" at bounding box center [840, 398] width 10 height 7
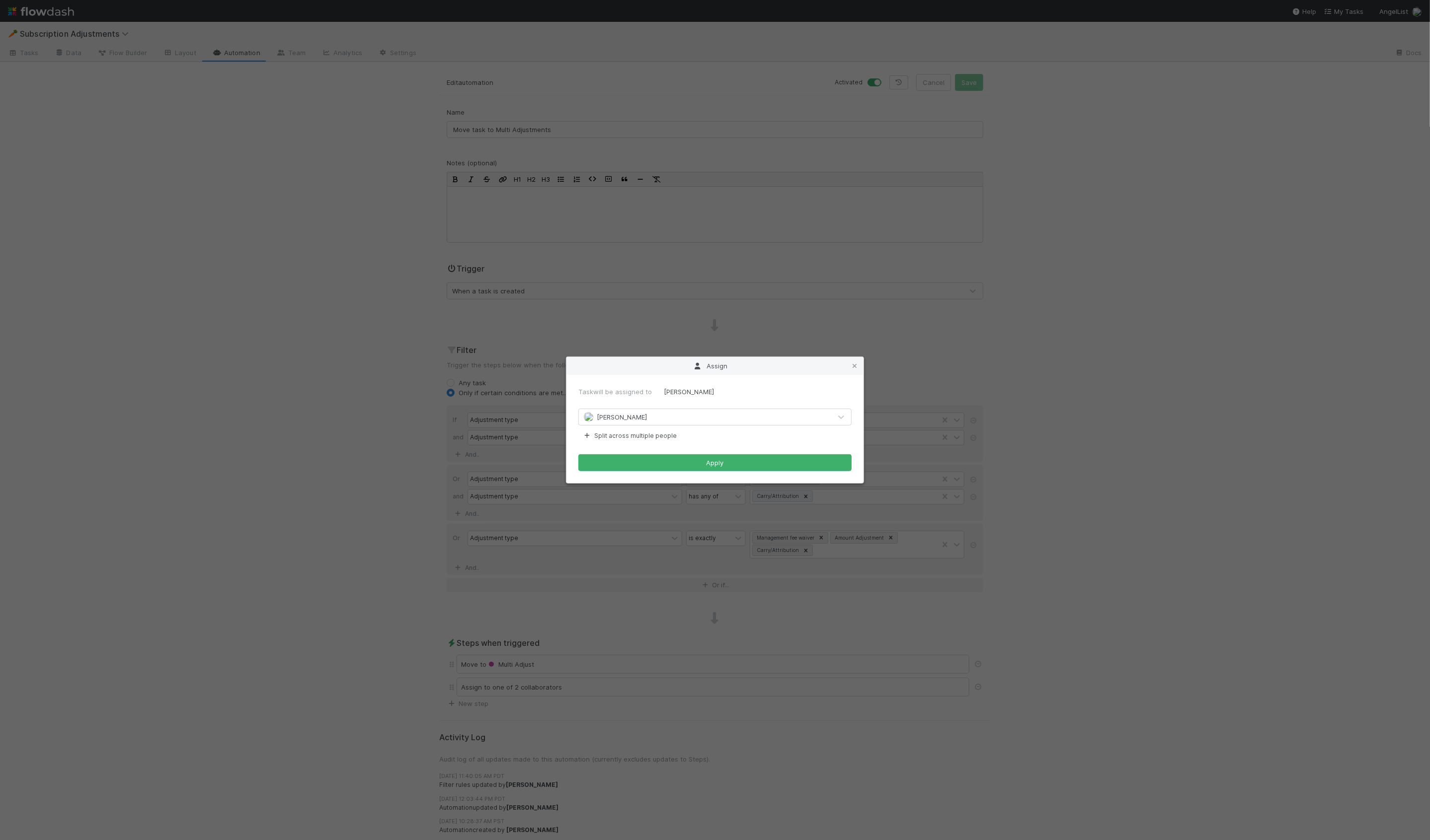
click at [661, 416] on div "[PERSON_NAME]" at bounding box center [705, 417] width 253 height 16
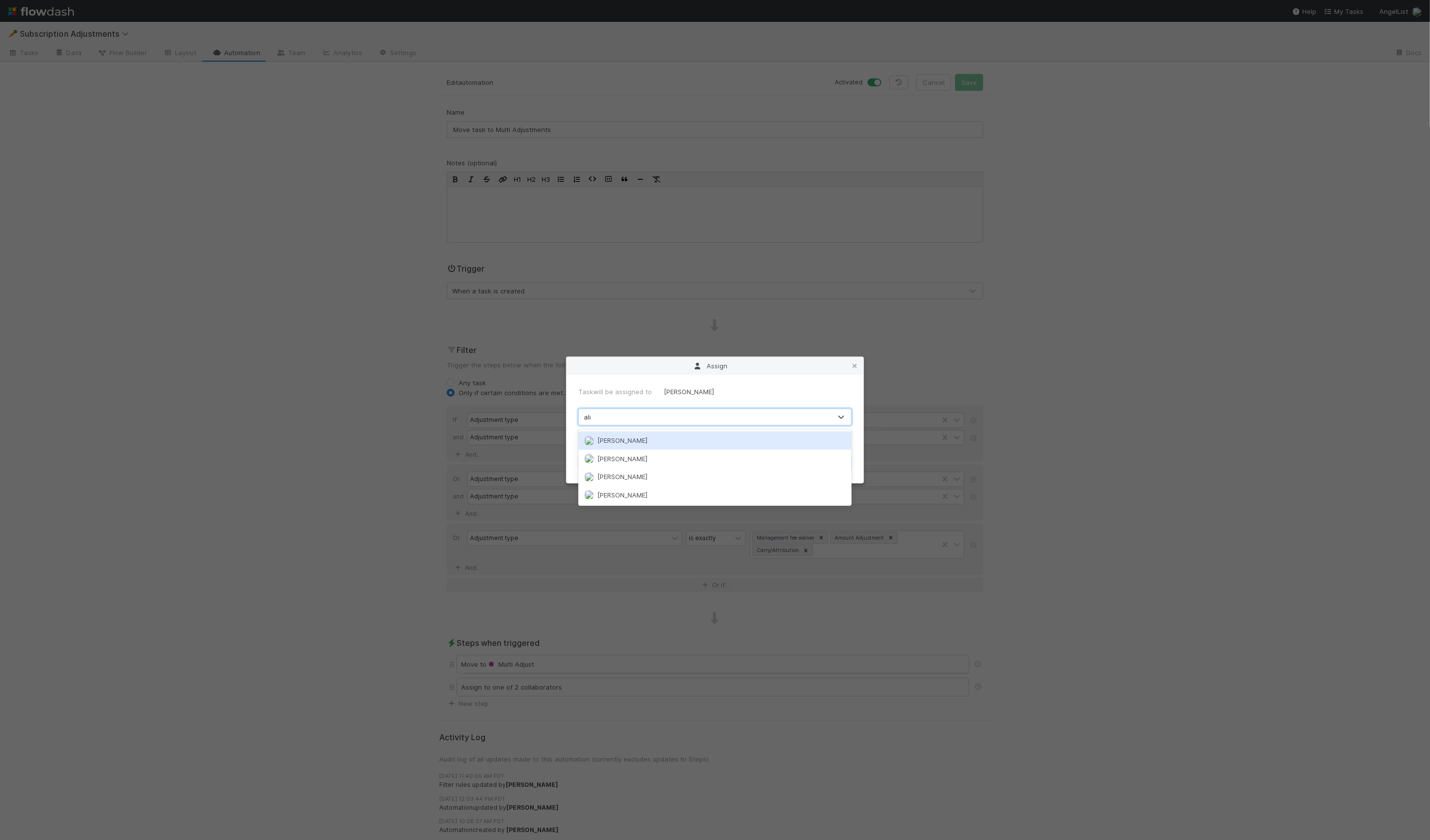
type input "alix"
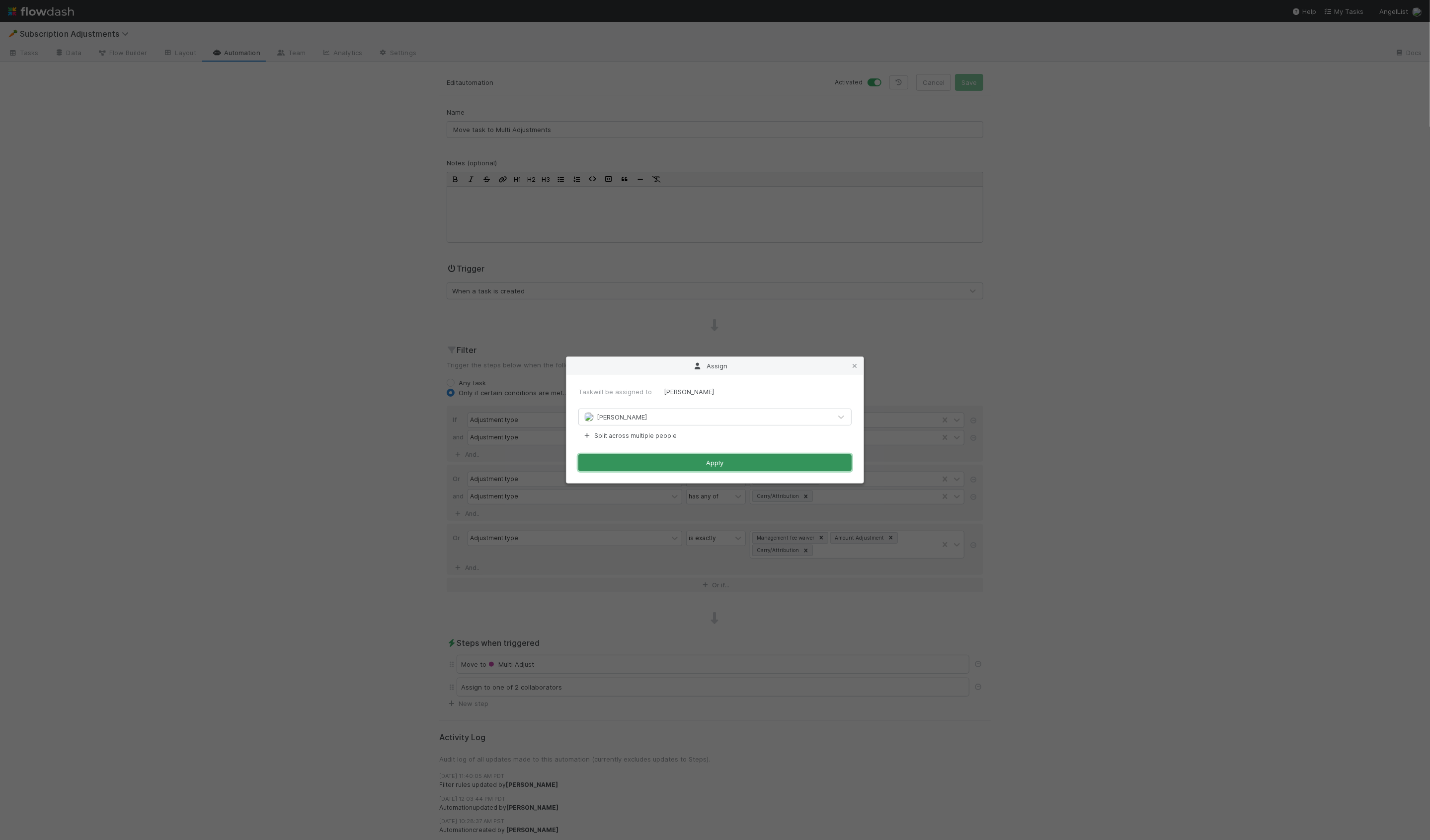
click at [721, 462] on button "Apply" at bounding box center [715, 463] width 273 height 17
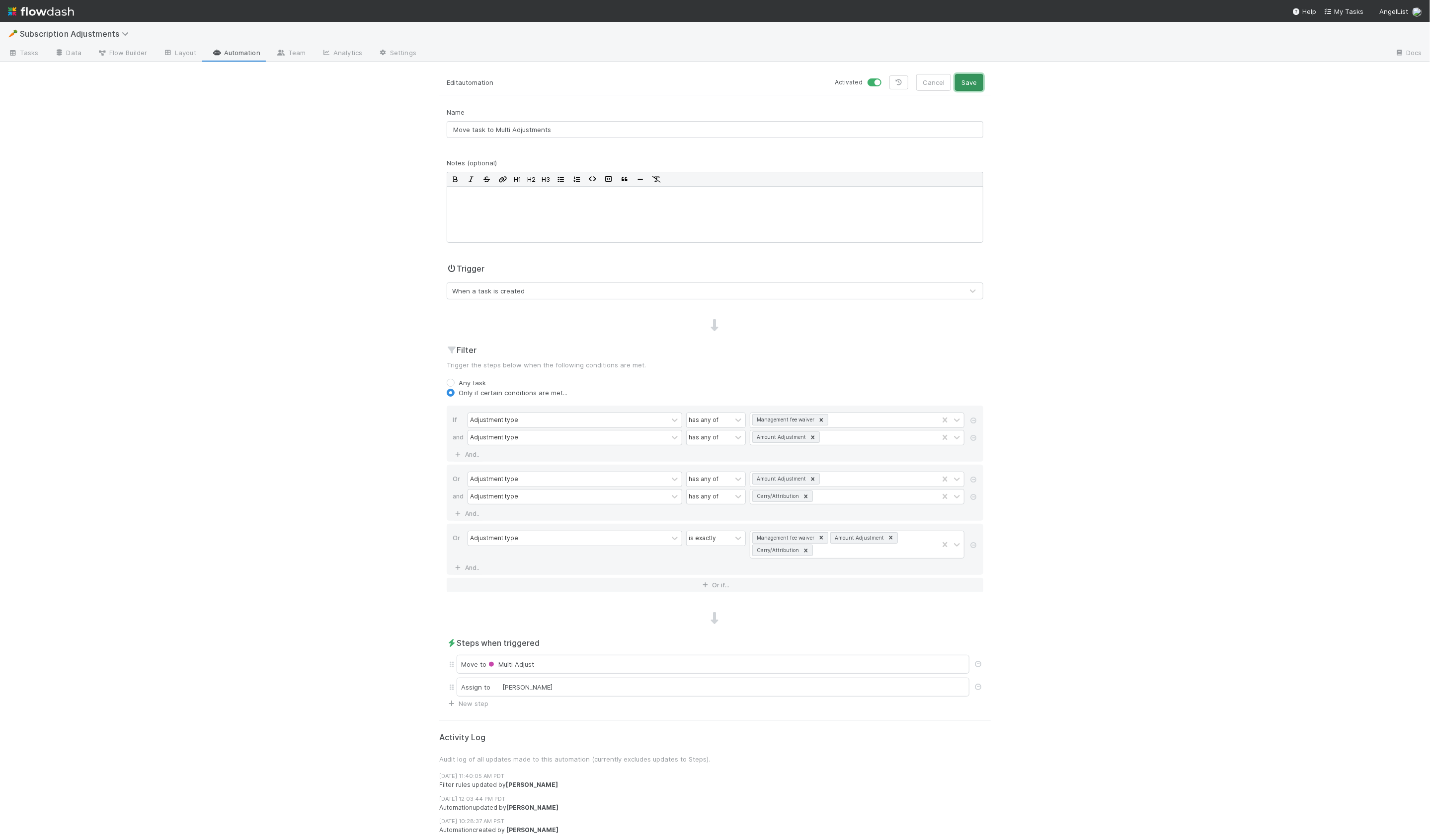
click at [976, 88] on button "Save" at bounding box center [969, 82] width 28 height 17
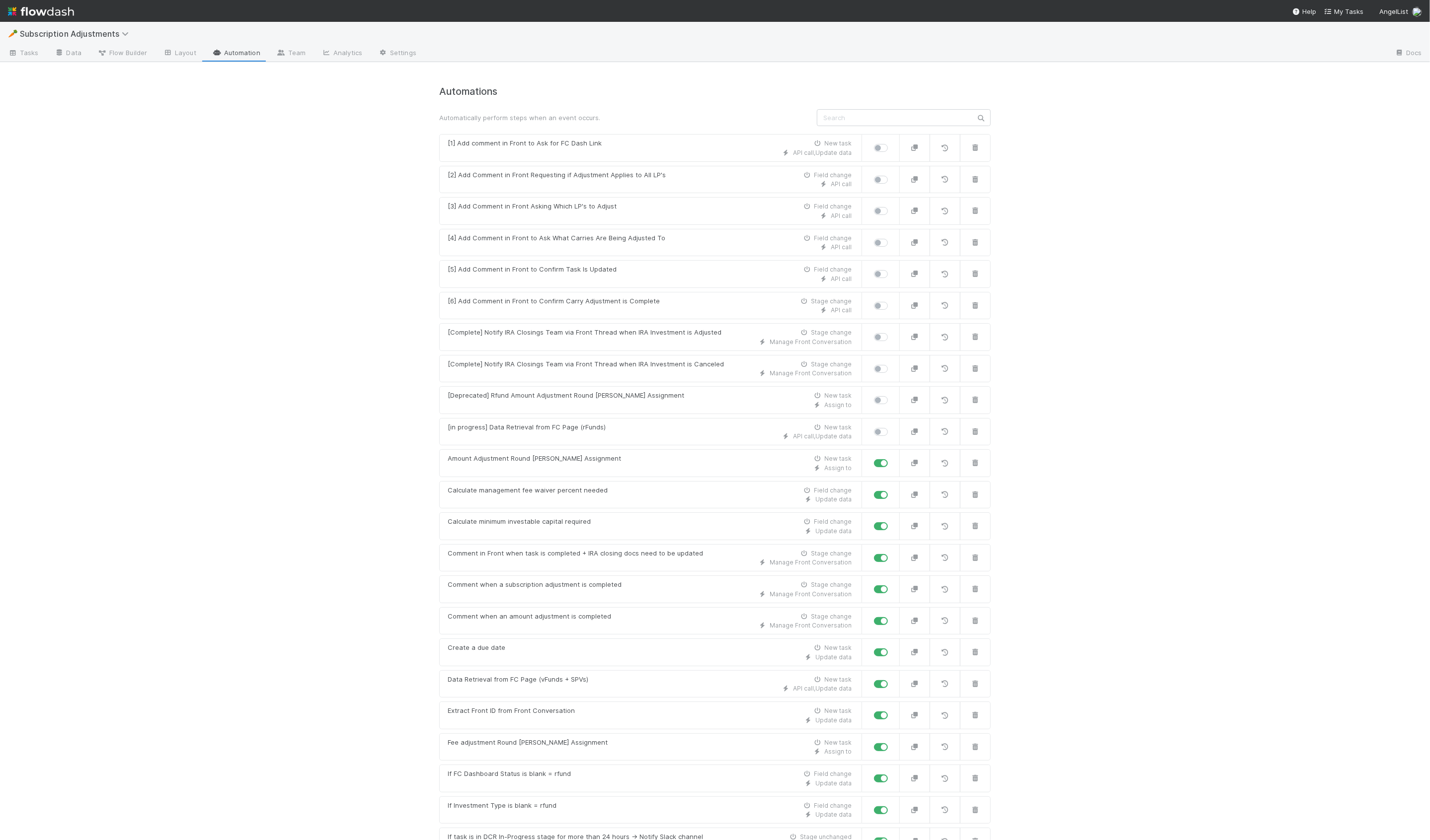
click at [173, 379] on div "🥕 Subscription Adjustments Tasks Data Flow Builder Layout Automation Team Analy…" at bounding box center [715, 431] width 1430 height 818
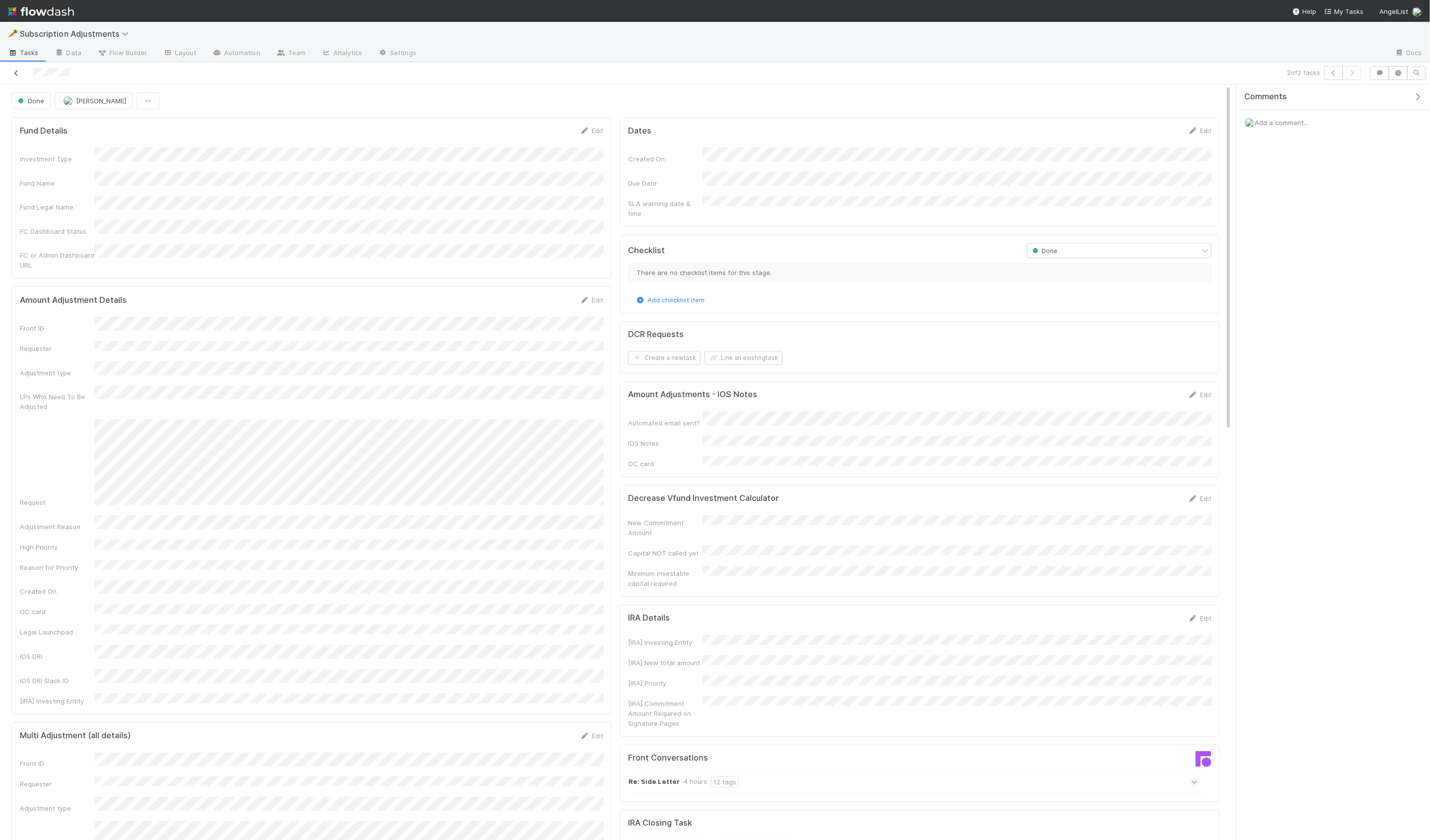
click at [17, 70] on icon at bounding box center [17, 73] width 10 height 7
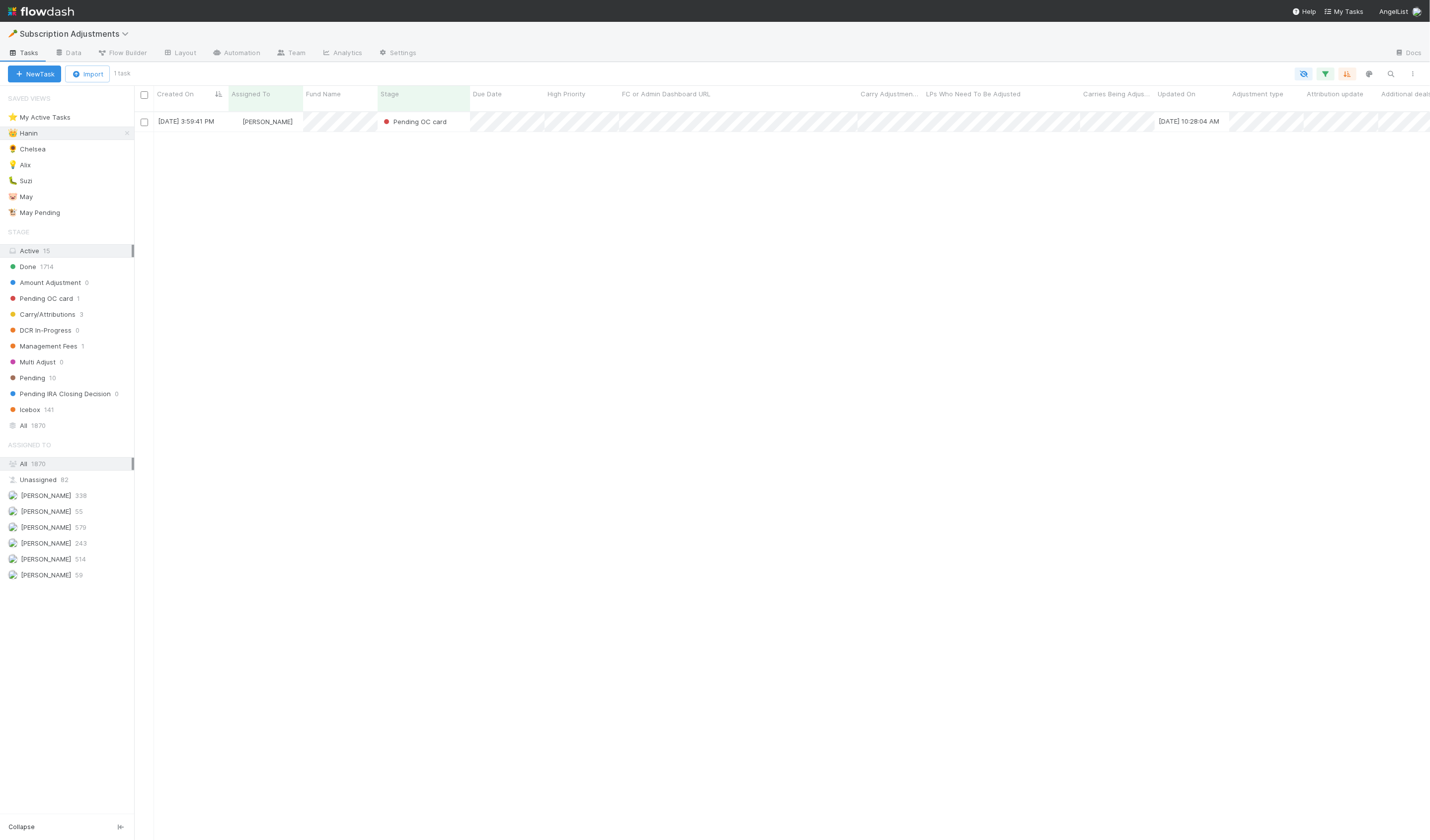
scroll to position [737, 1296]
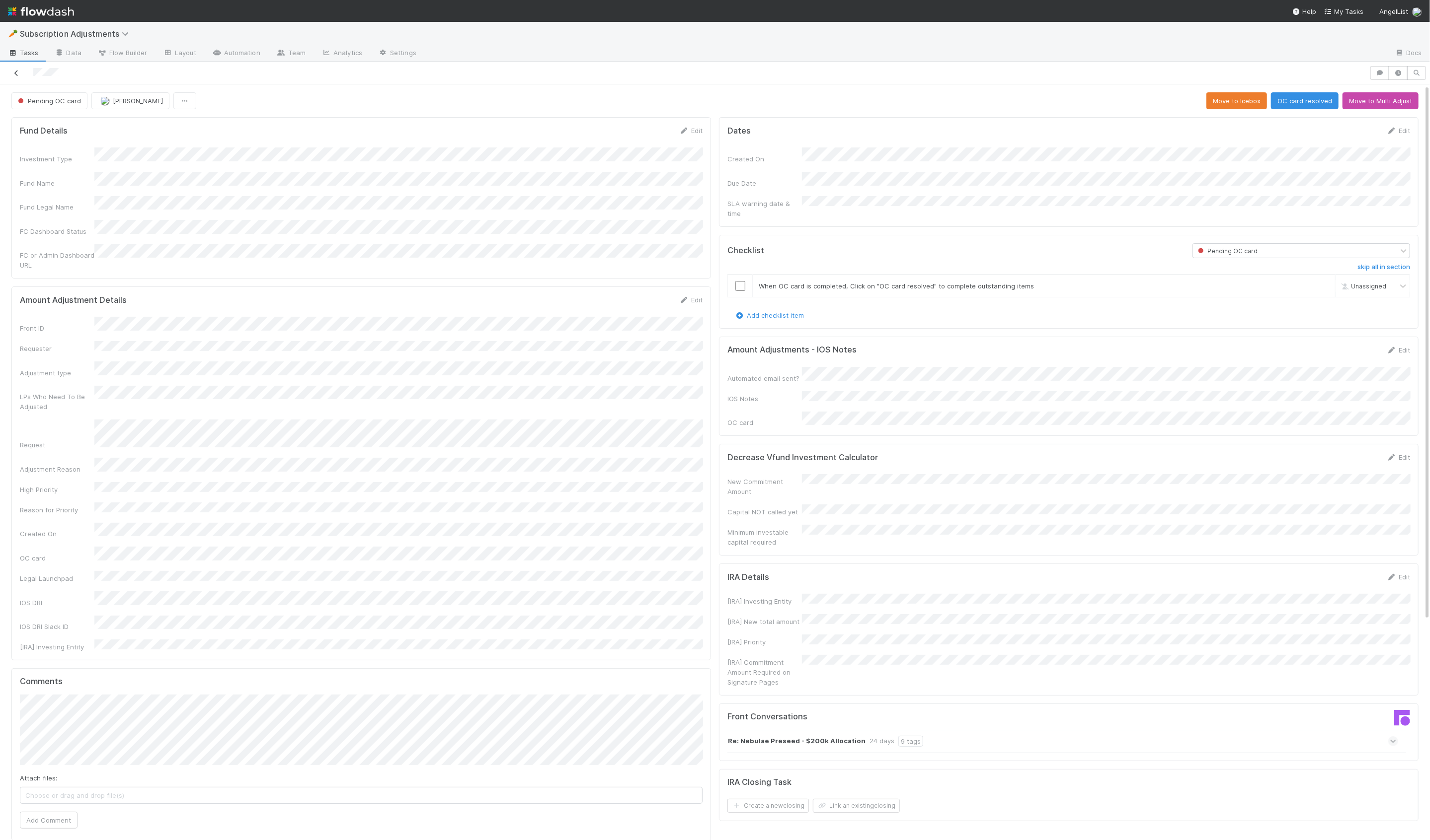
click at [12, 70] on icon at bounding box center [17, 73] width 10 height 7
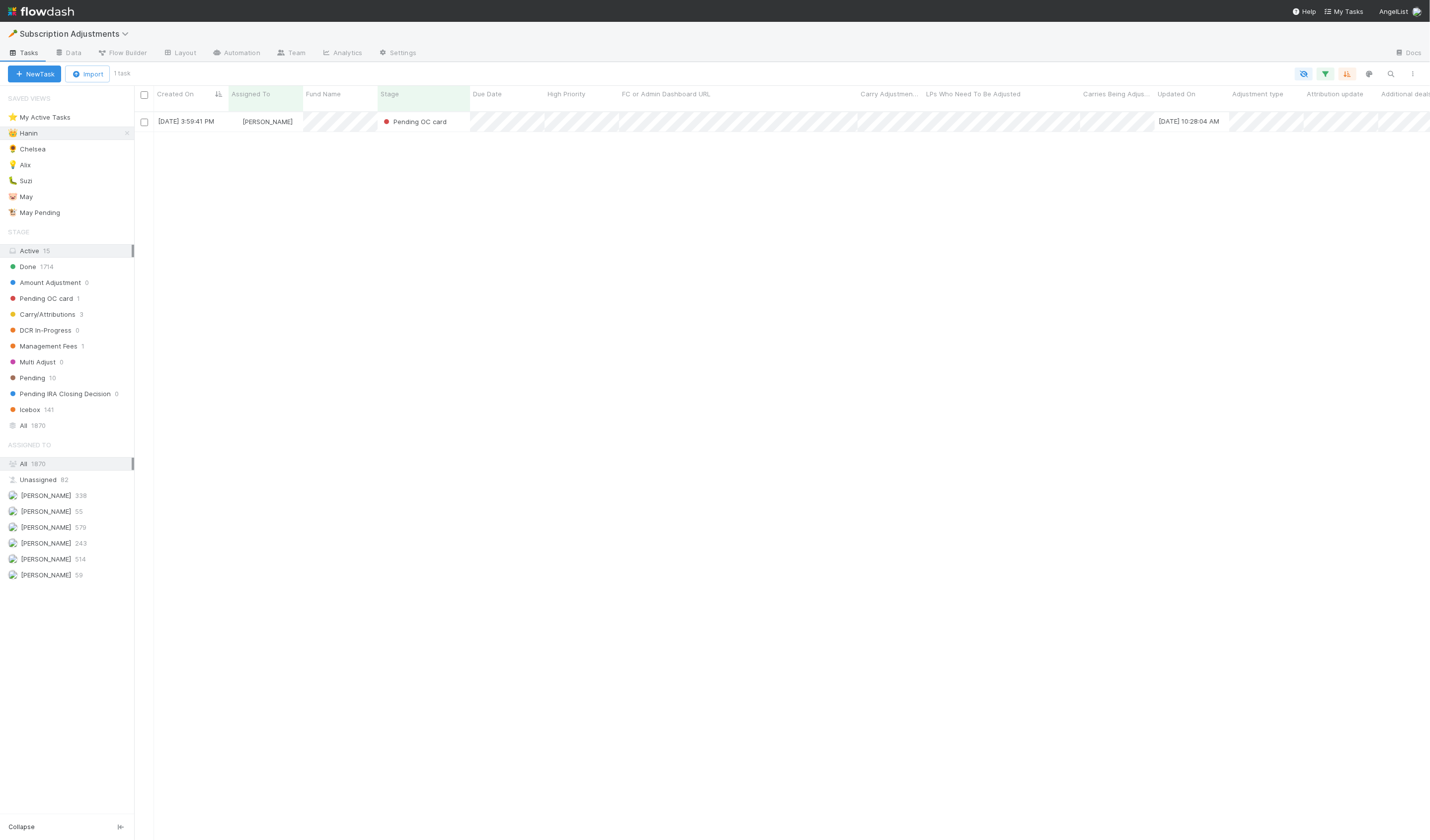
scroll to position [737, 1296]
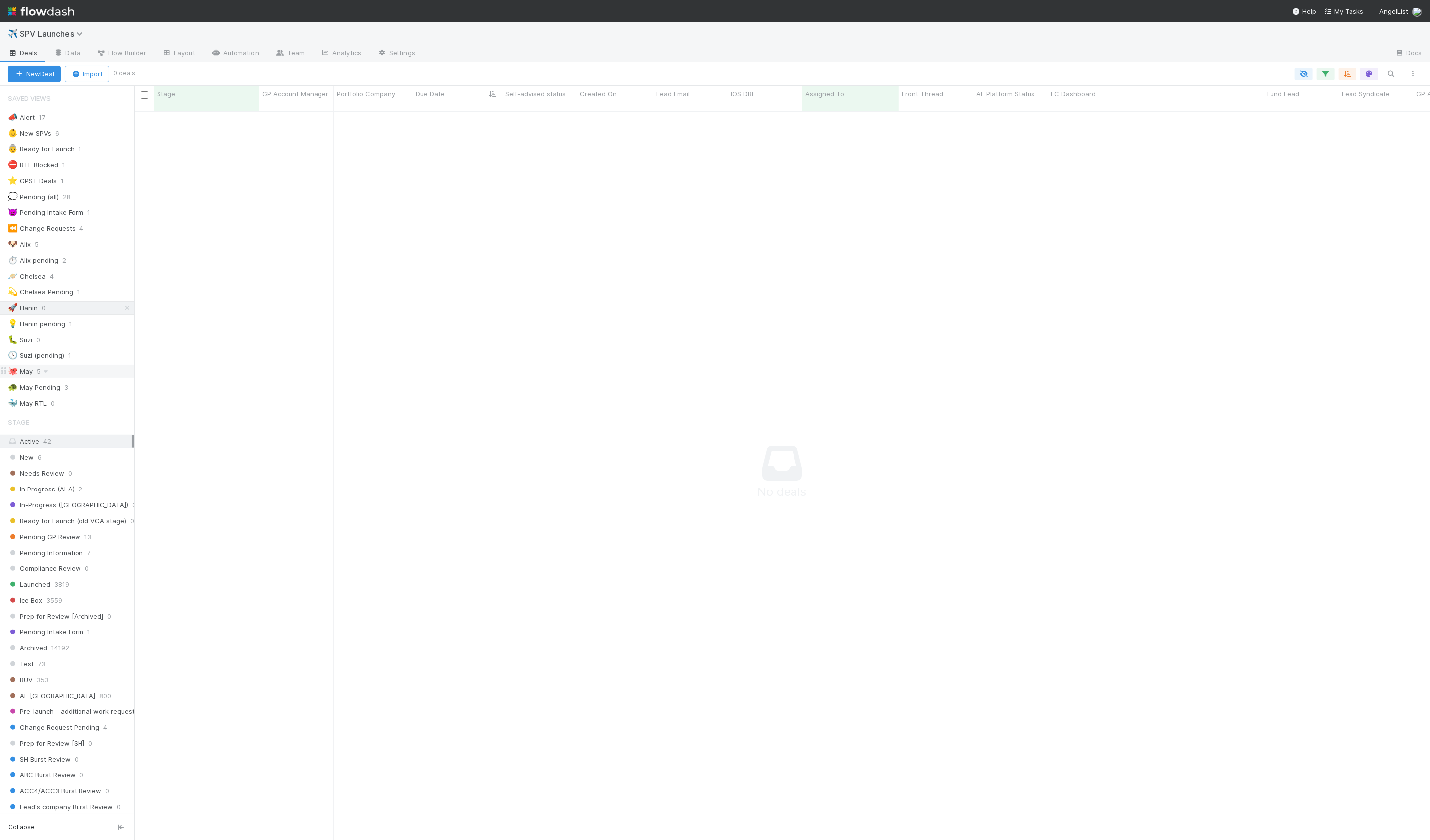
click at [102, 372] on div "🐙 May 5" at bounding box center [71, 372] width 126 height 12
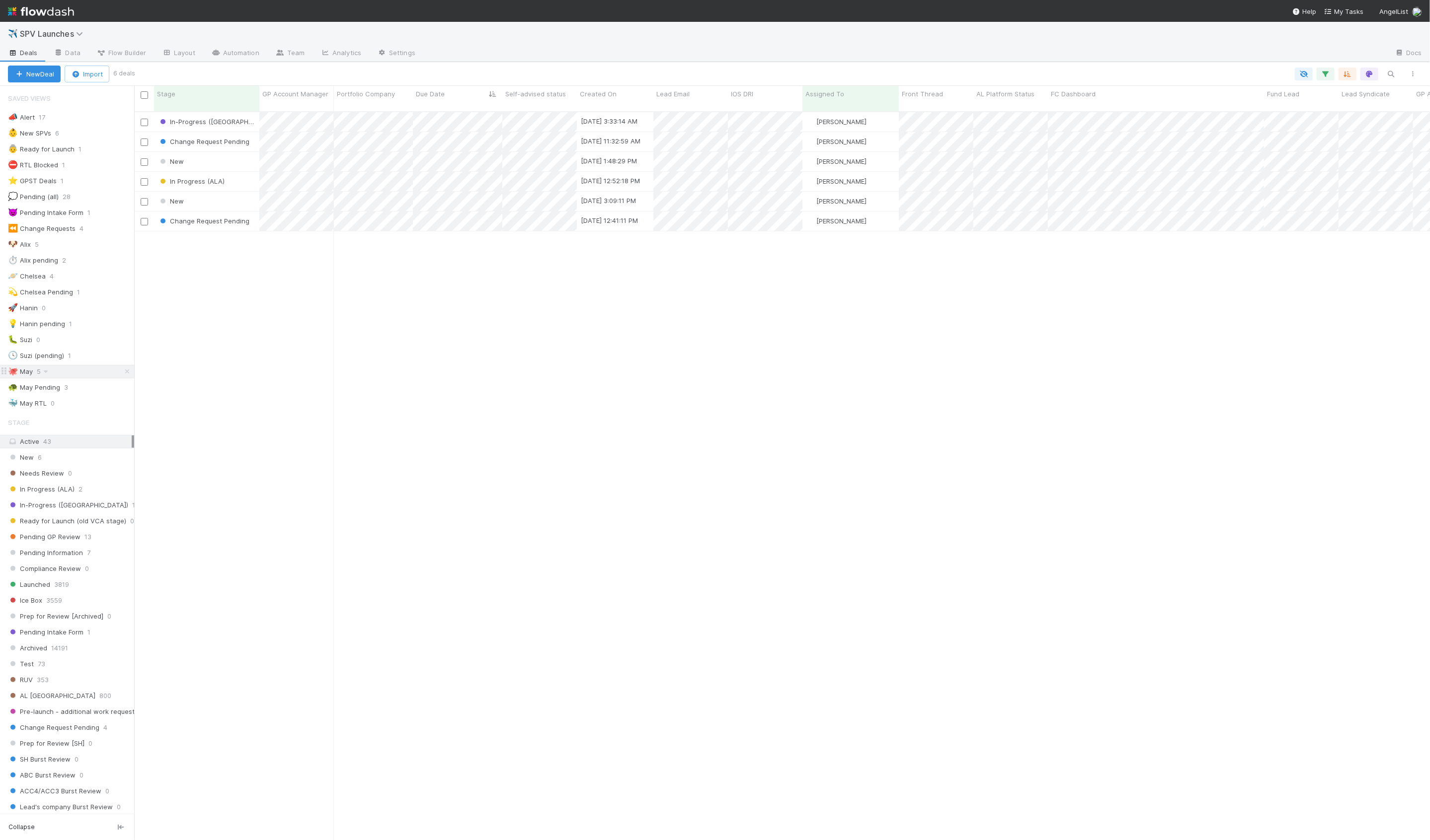
scroll to position [737, 1296]
click at [94, 270] on div "🪐 Chelsea 4" at bounding box center [71, 276] width 126 height 12
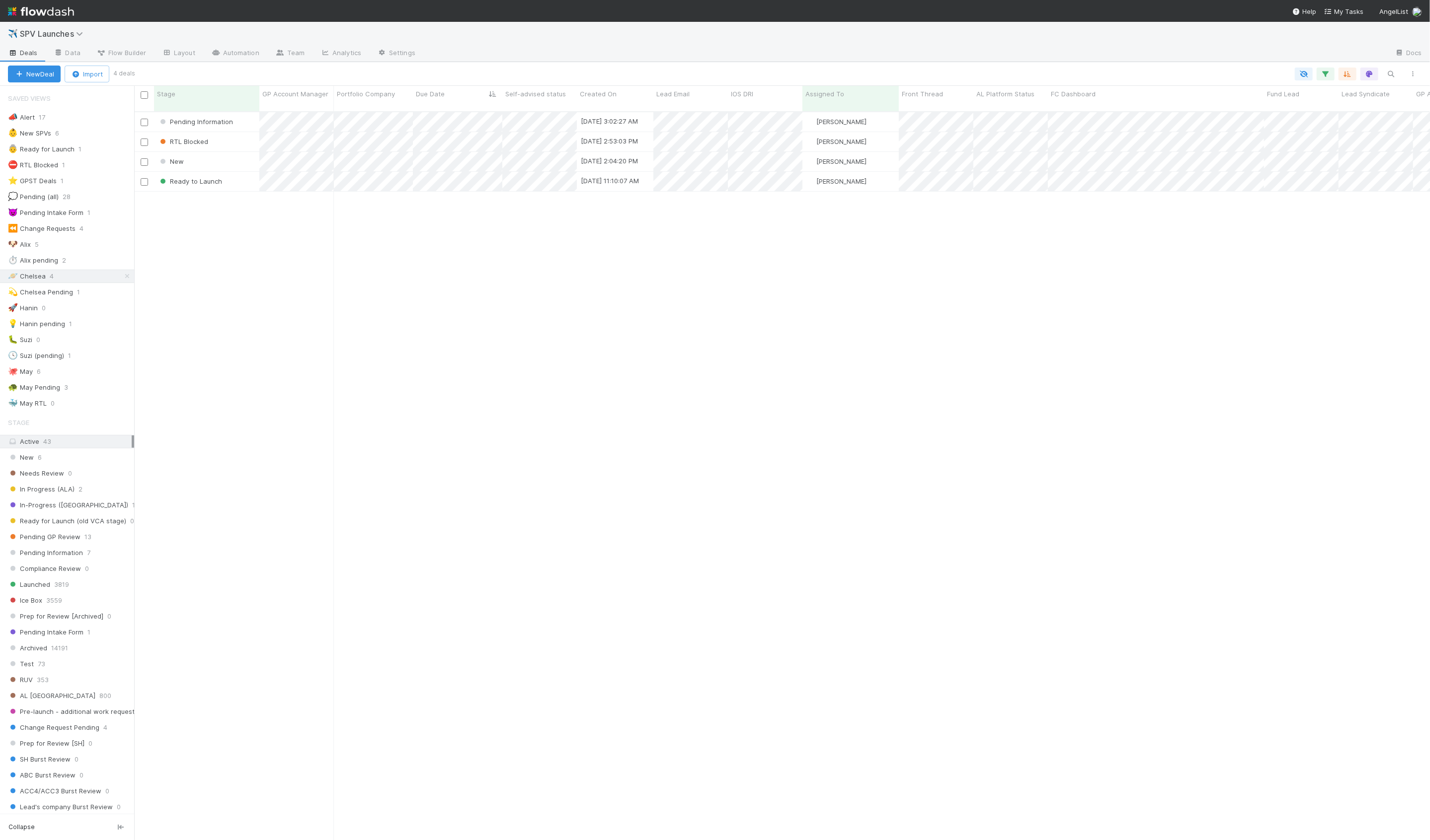
scroll to position [737, 1296]
click at [104, 244] on div "🐶 Alix 5" at bounding box center [71, 245] width 126 height 12
click at [92, 370] on div "🐙 May 6" at bounding box center [71, 372] width 126 height 12
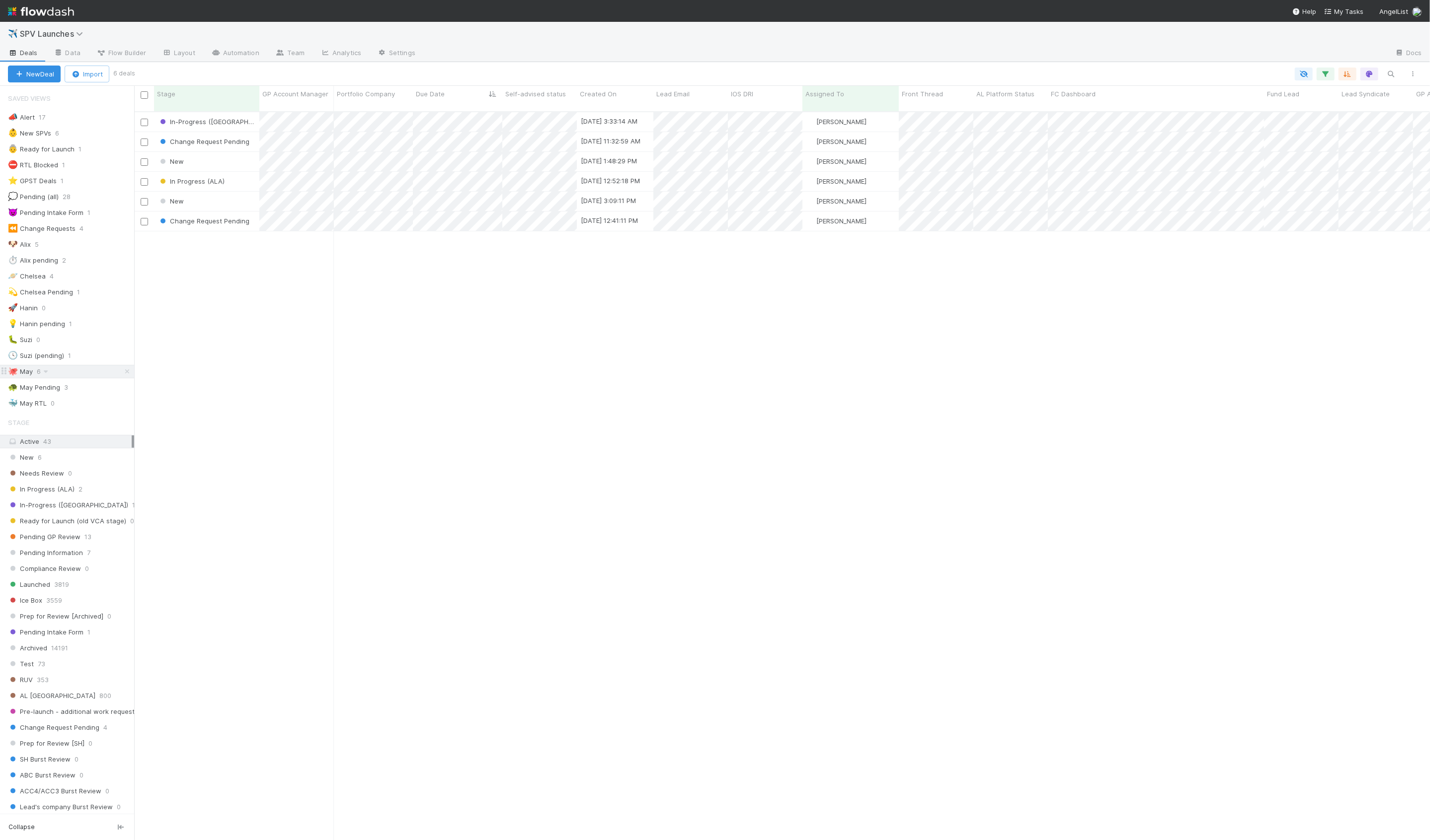
scroll to position [737, 1296]
click at [87, 320] on div "💡 Hanin pending 1" at bounding box center [71, 324] width 126 height 12
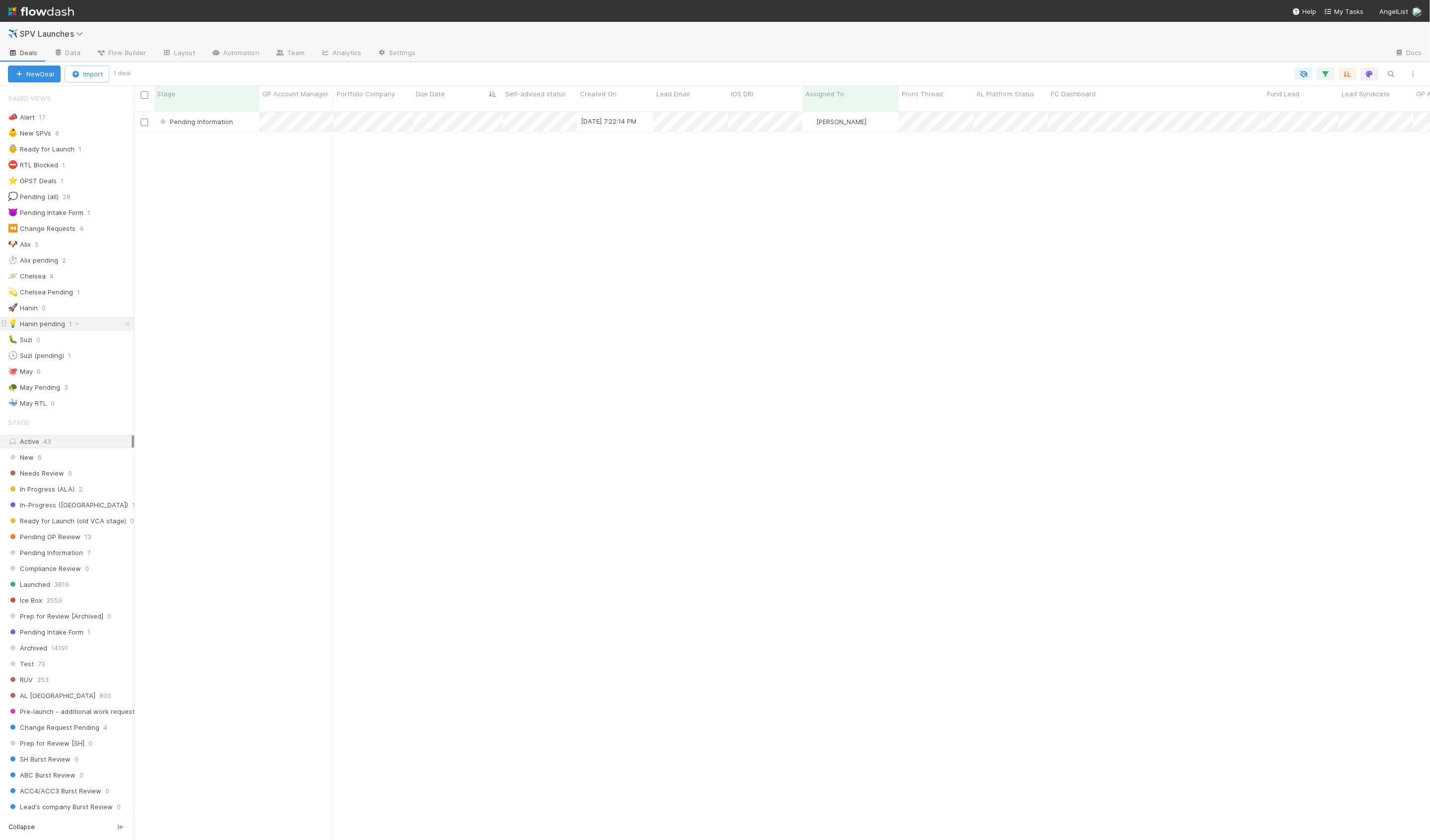
scroll to position [737, 1296]
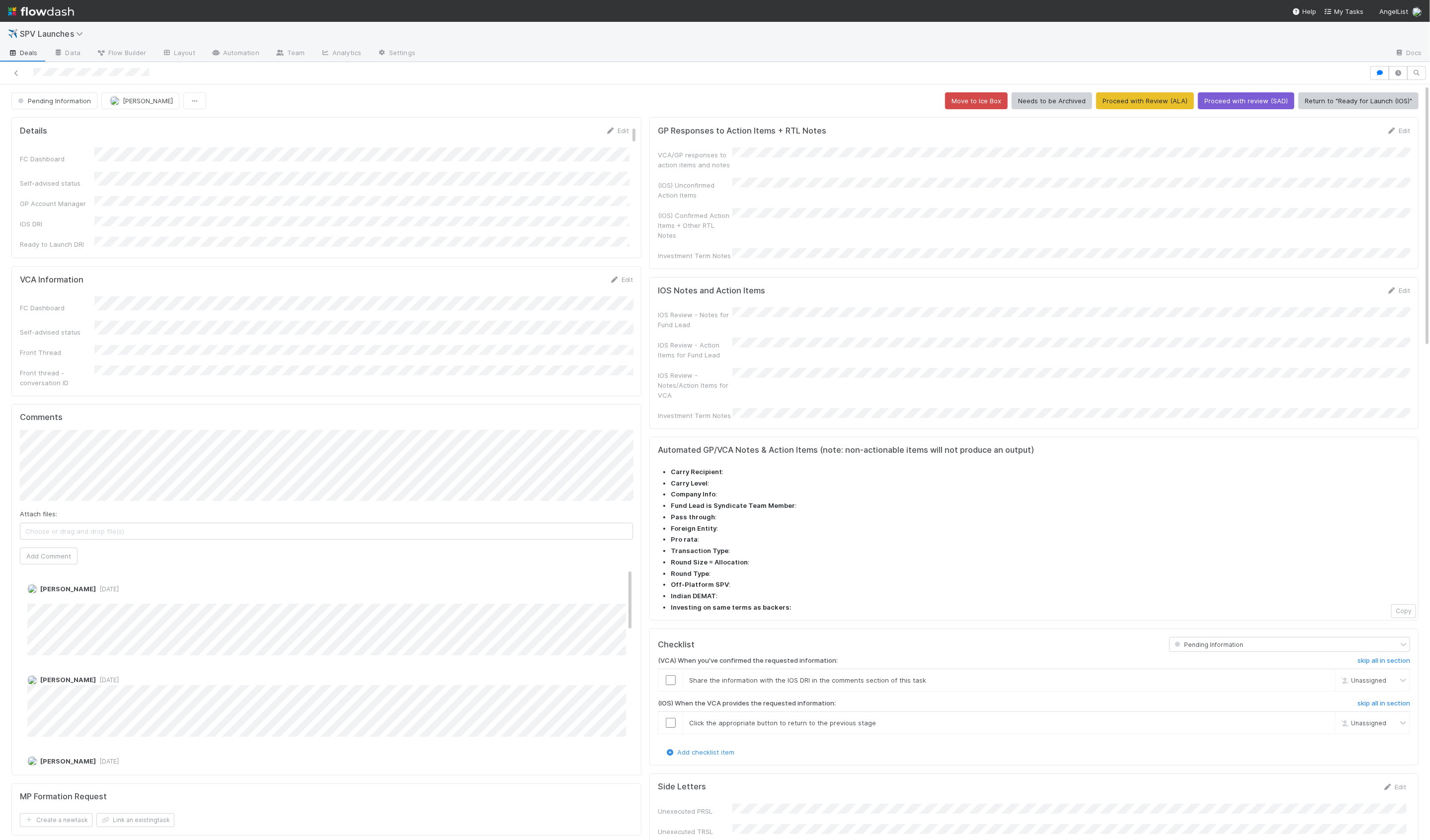
click at [18, 78] on div at bounding box center [684, 73] width 1361 height 14
click at [16, 77] on link at bounding box center [17, 73] width 10 height 10
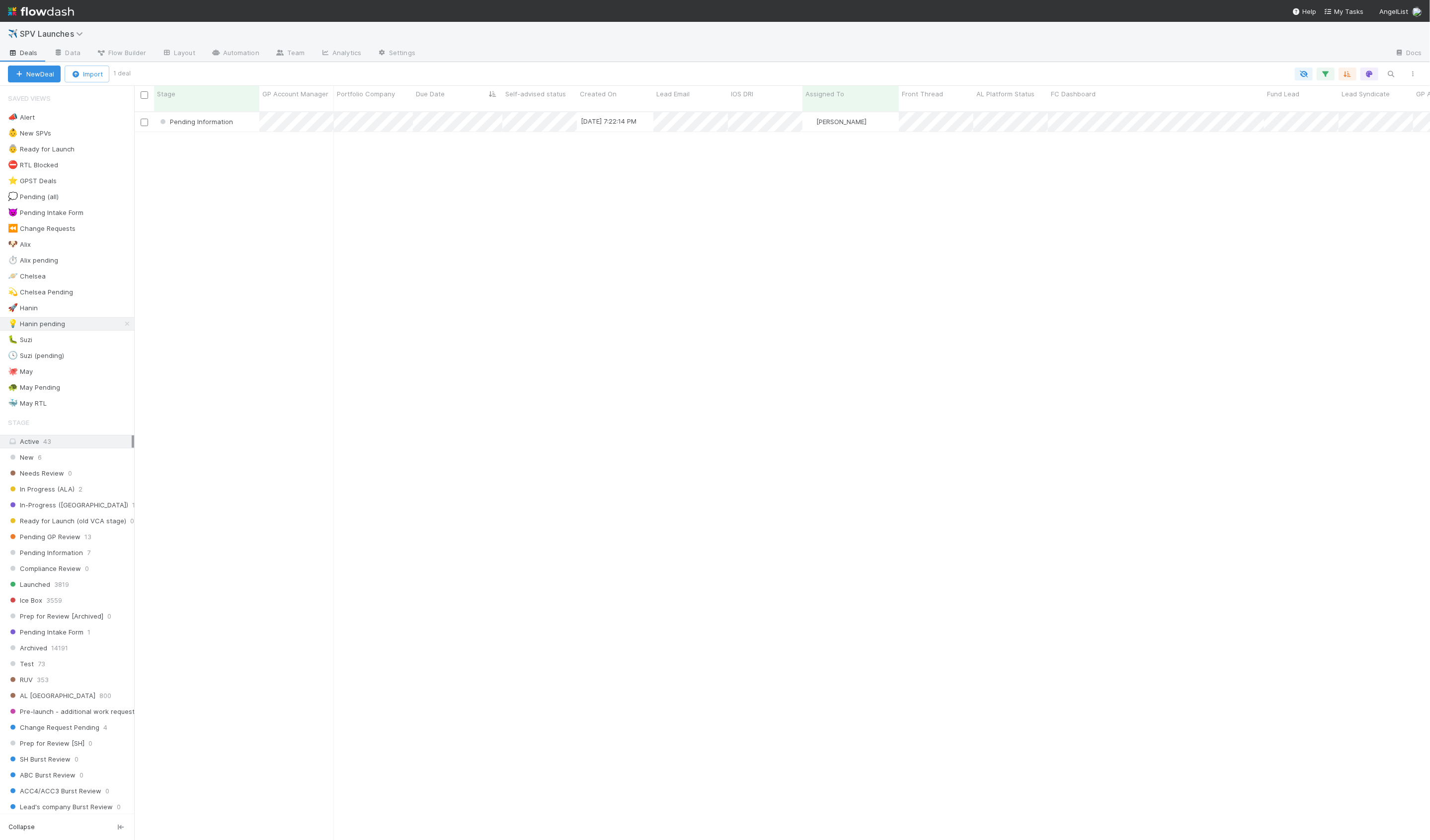
scroll to position [737, 1296]
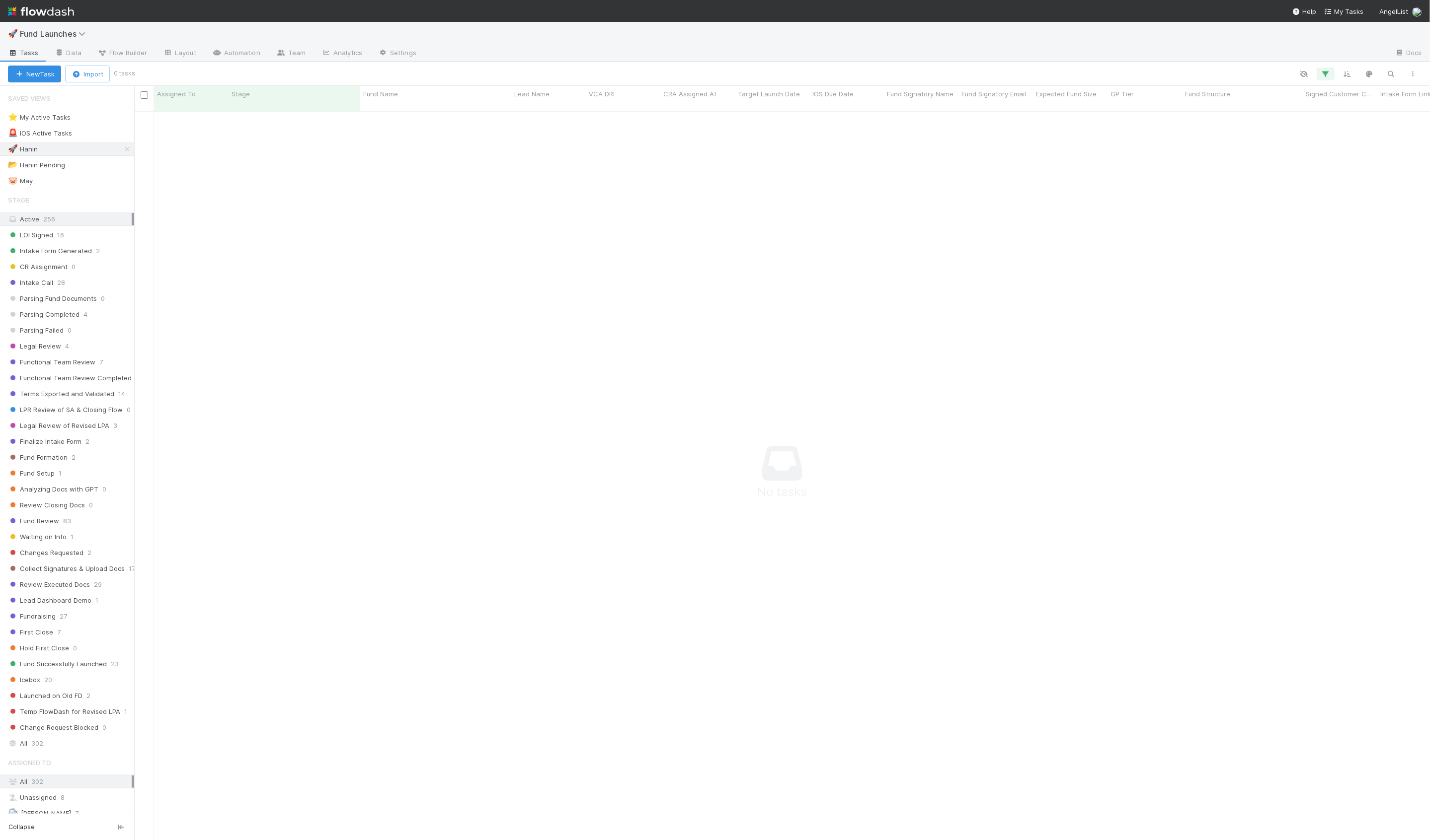
scroll to position [737, 1296]
click at [97, 159] on div "📂 Hanin Pending 1" at bounding box center [71, 165] width 126 height 12
click at [85, 154] on div "🚀 Hanin 0" at bounding box center [71, 149] width 126 height 12
